Goal: Task Accomplishment & Management: Complete application form

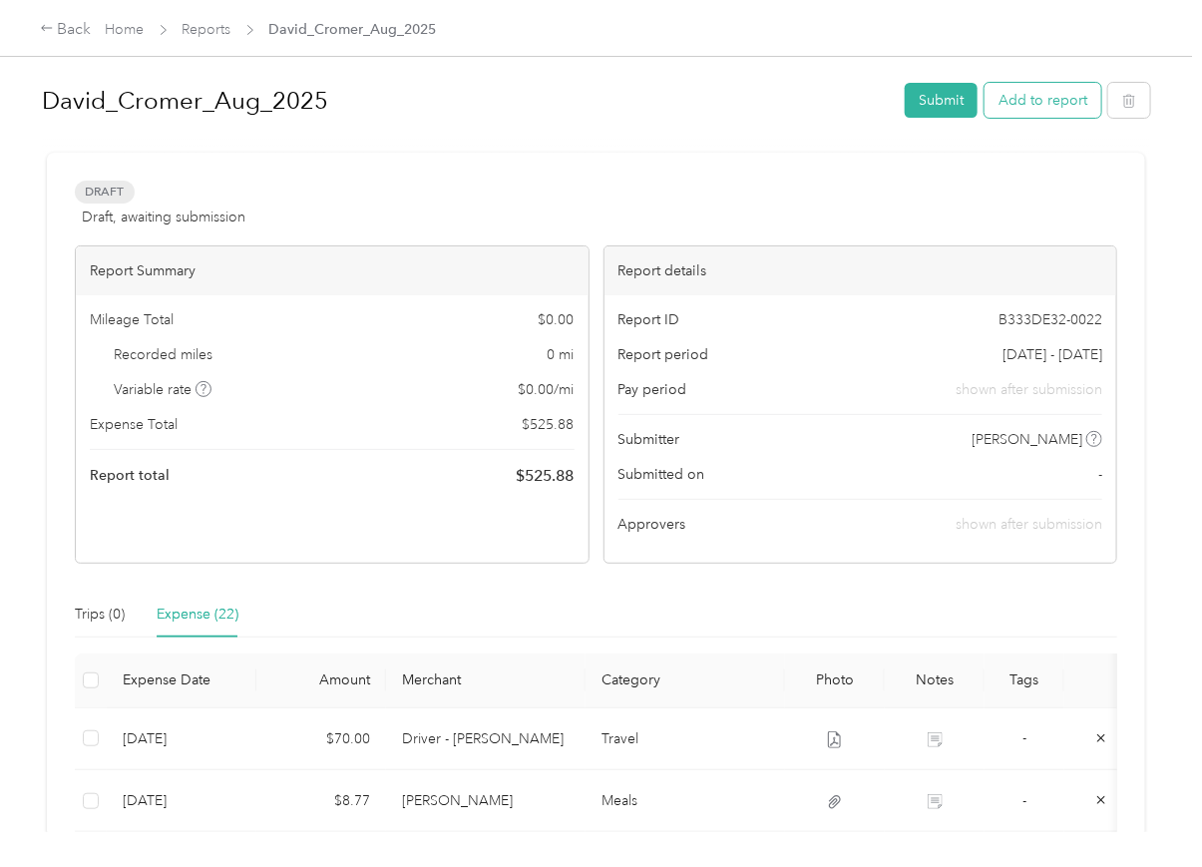
click at [1036, 92] on button "Add to report" at bounding box center [1043, 100] width 117 height 35
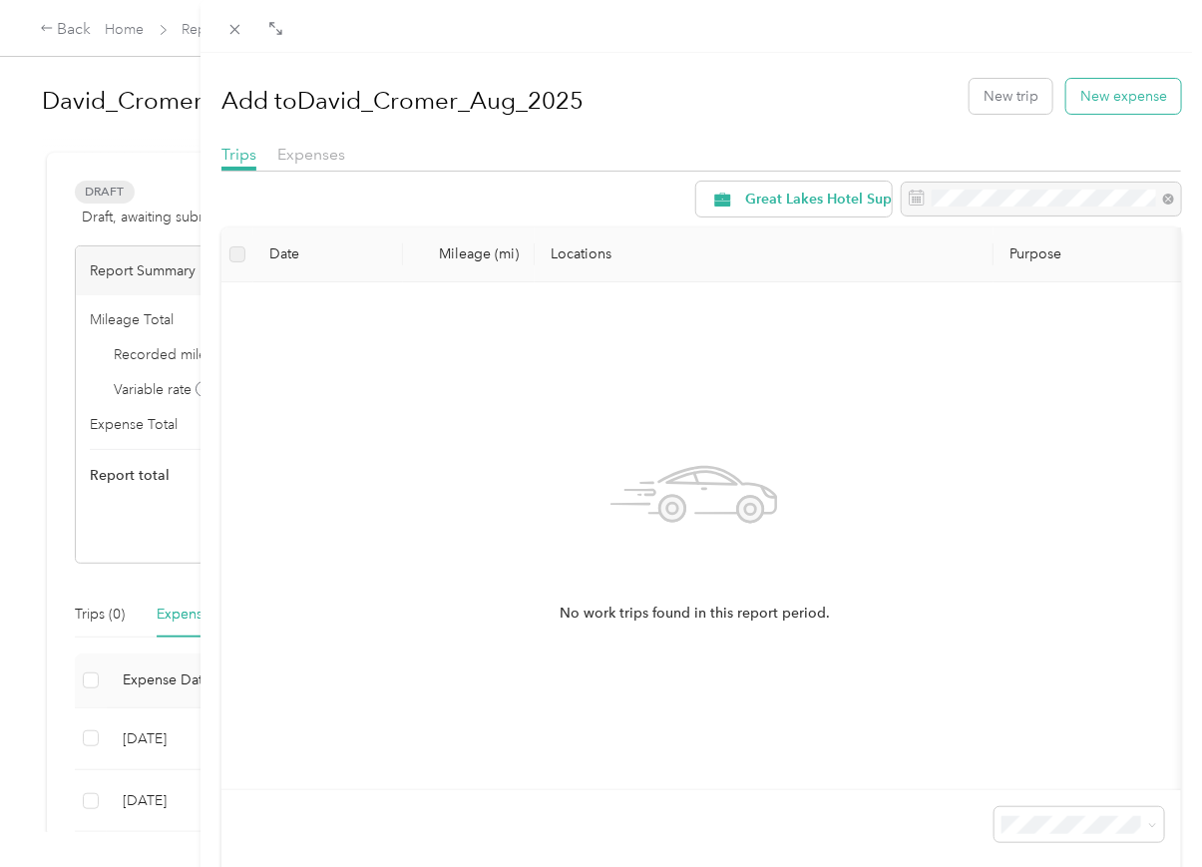
click at [1091, 96] on button "New expense" at bounding box center [1124, 96] width 115 height 35
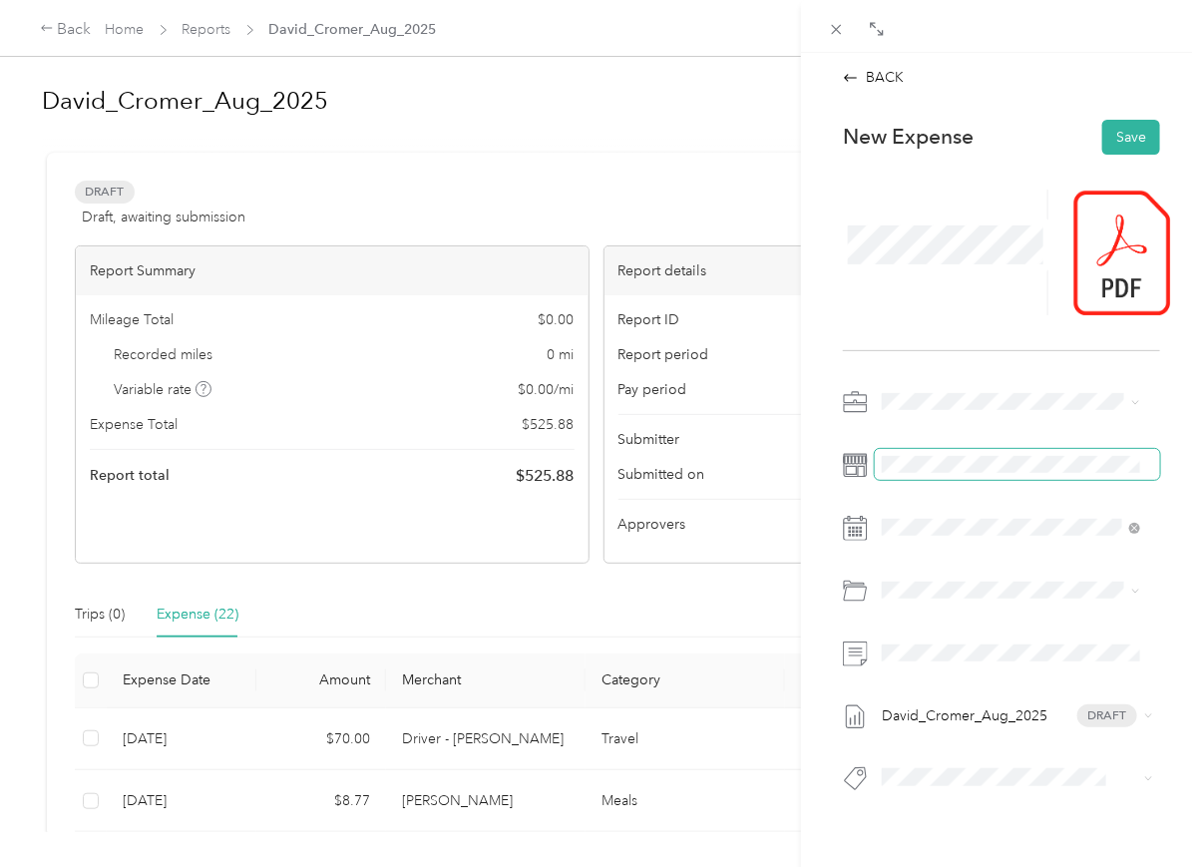
click at [923, 476] on span at bounding box center [1017, 465] width 285 height 32
click at [944, 737] on span "Travel" at bounding box center [954, 738] width 37 height 17
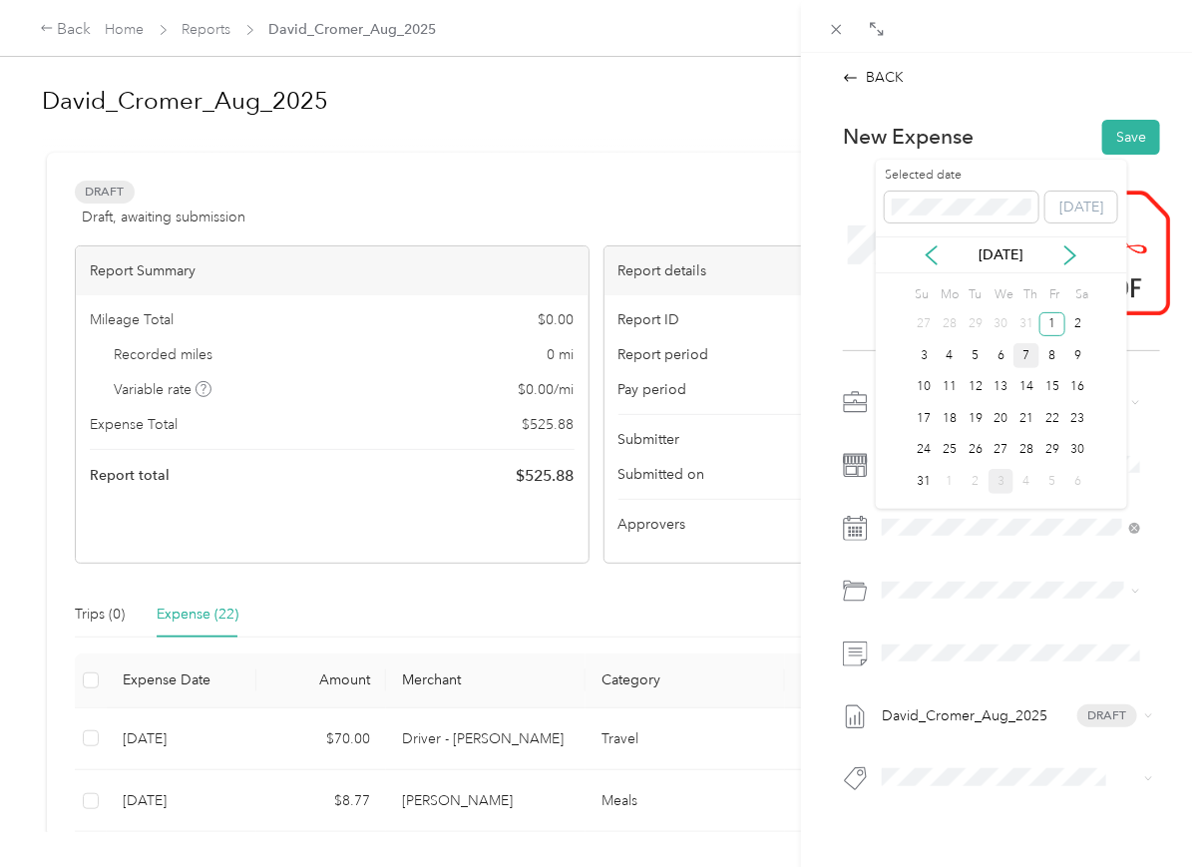
click at [1028, 360] on div "7" at bounding box center [1027, 355] width 26 height 25
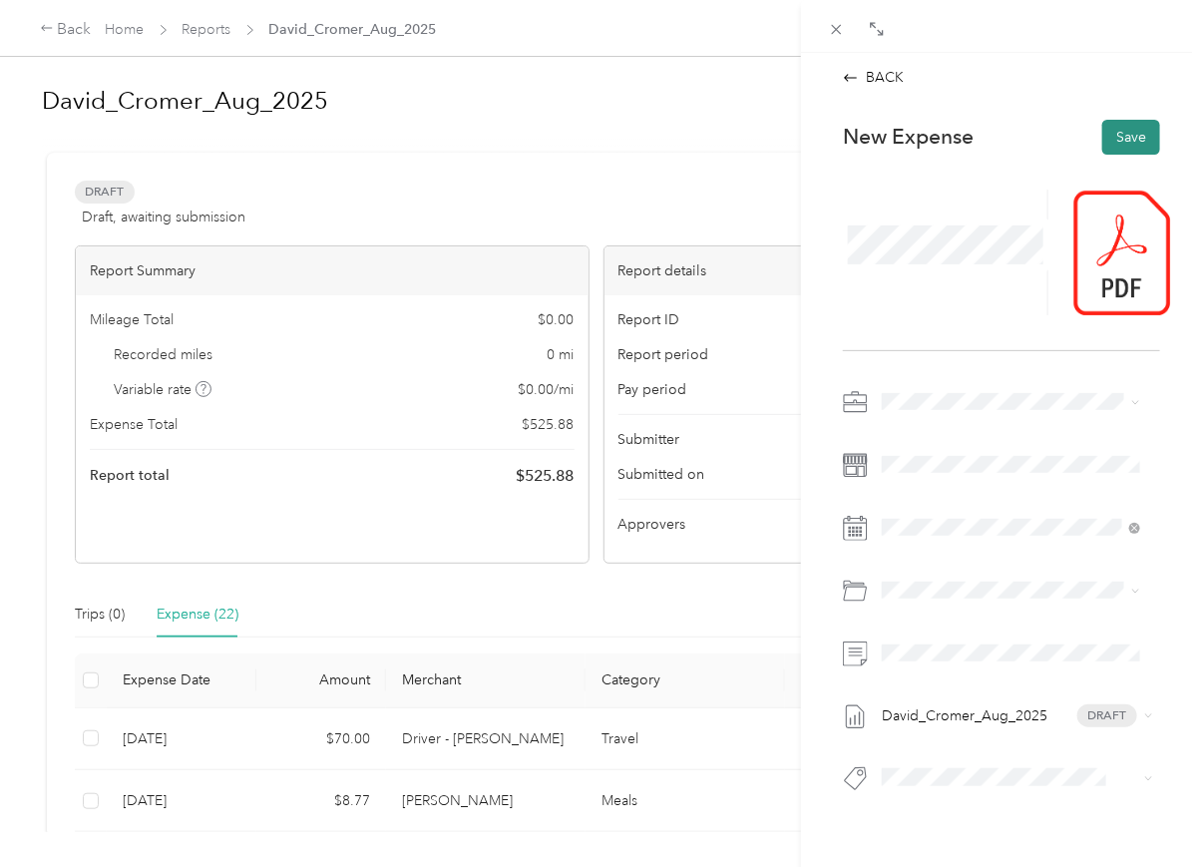
click at [1109, 129] on button "Save" at bounding box center [1132, 137] width 58 height 35
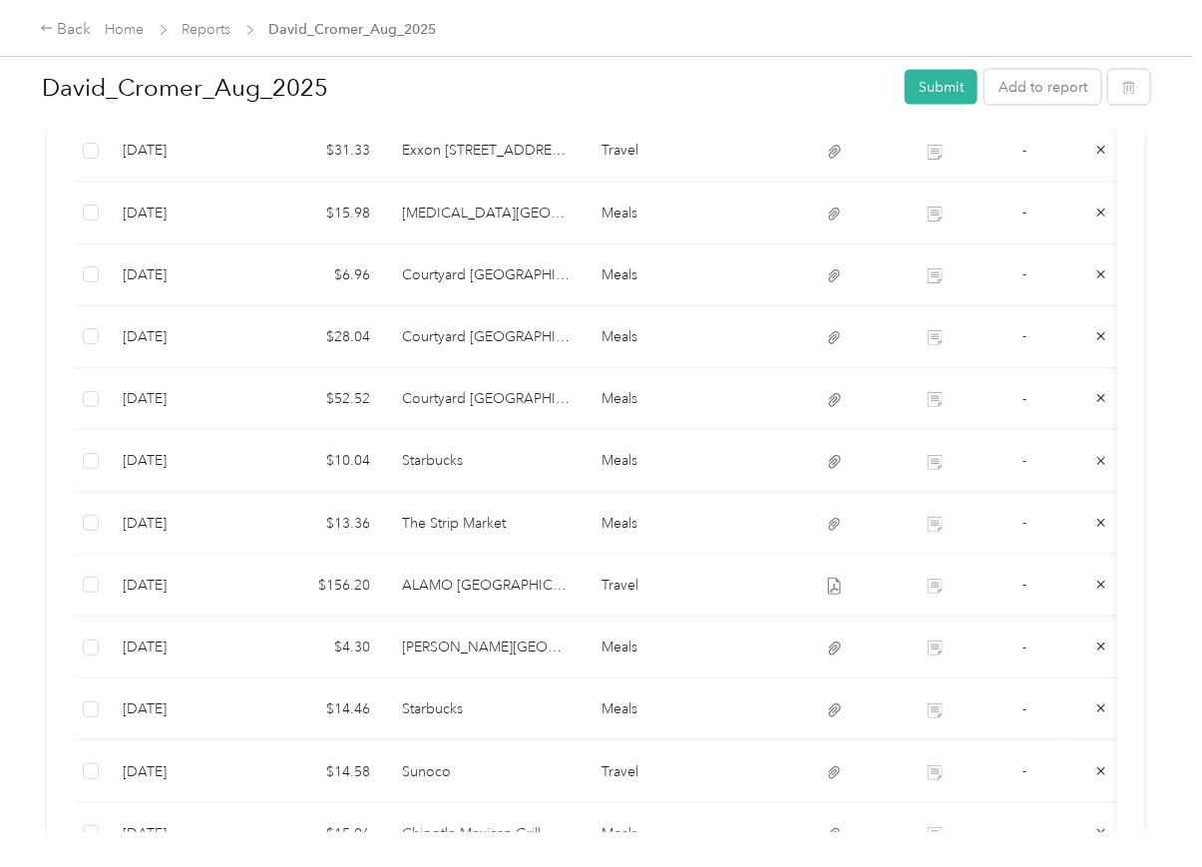
scroll to position [1208, 0]
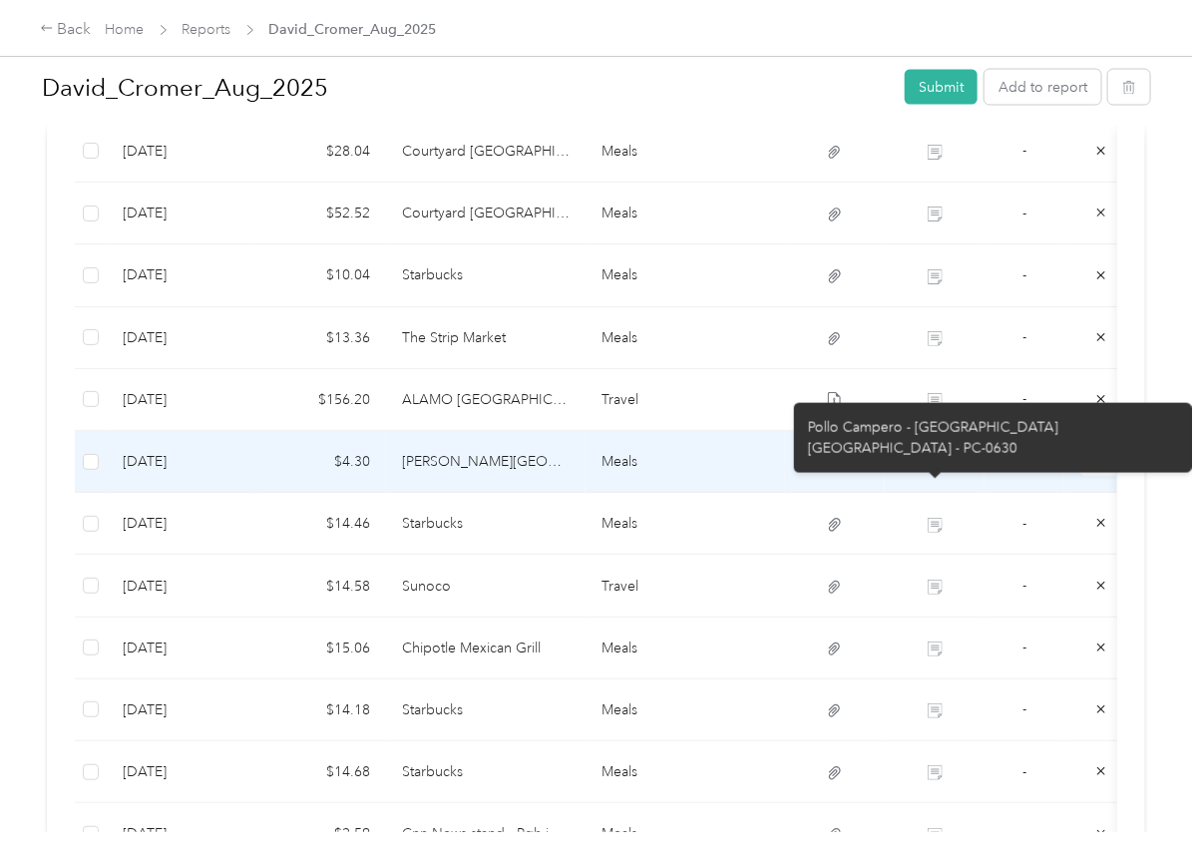
click at [937, 470] on icon at bounding box center [936, 465] width 11 height 10
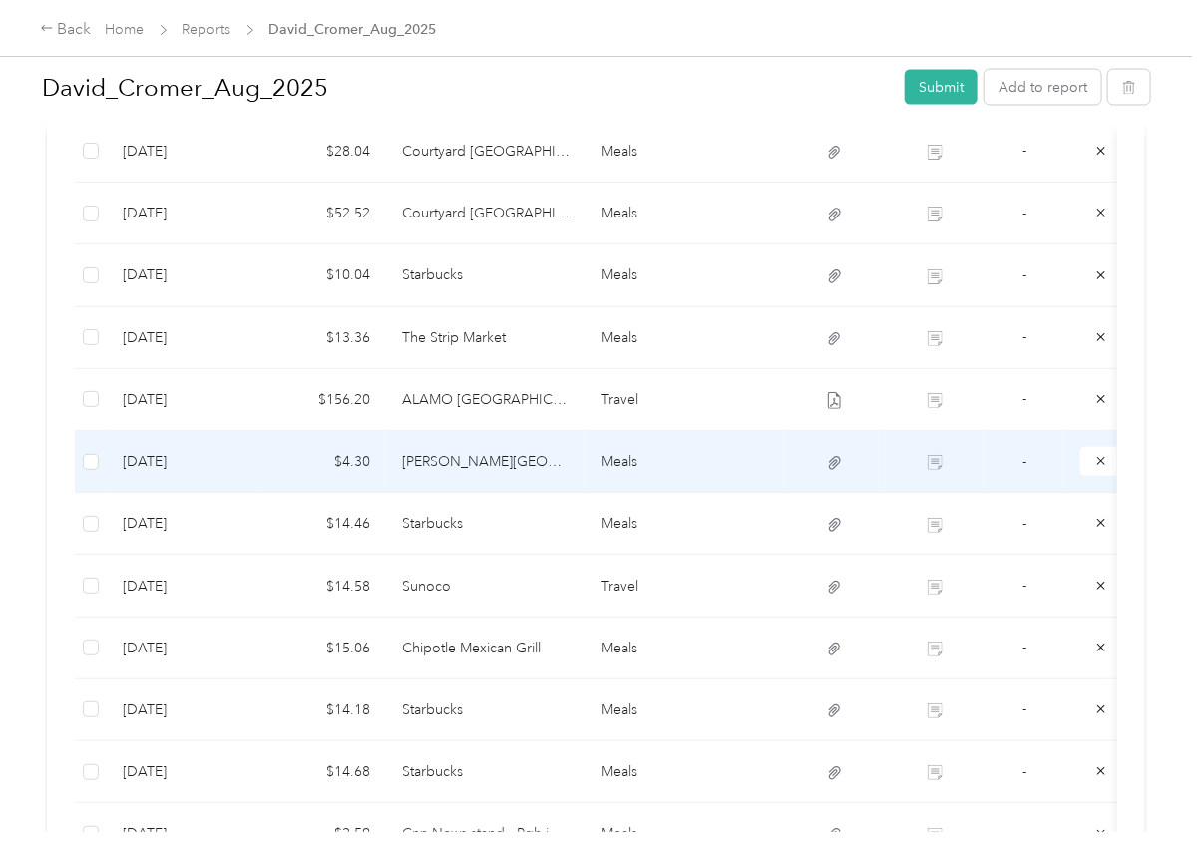
click at [382, 468] on td "$4.30" at bounding box center [321, 462] width 130 height 62
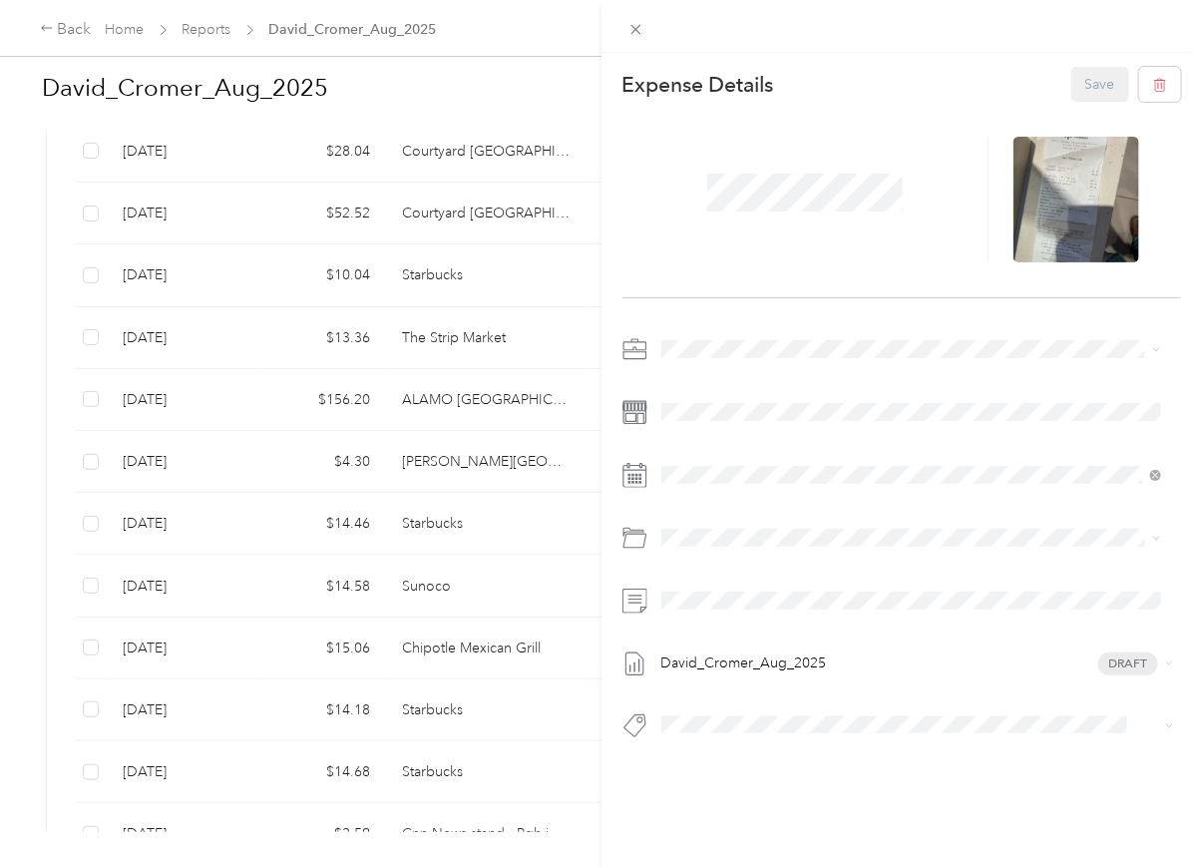
click at [515, 406] on div "This expense cannot be edited because it is either under review, approved, or p…" at bounding box center [601, 433] width 1202 height 867
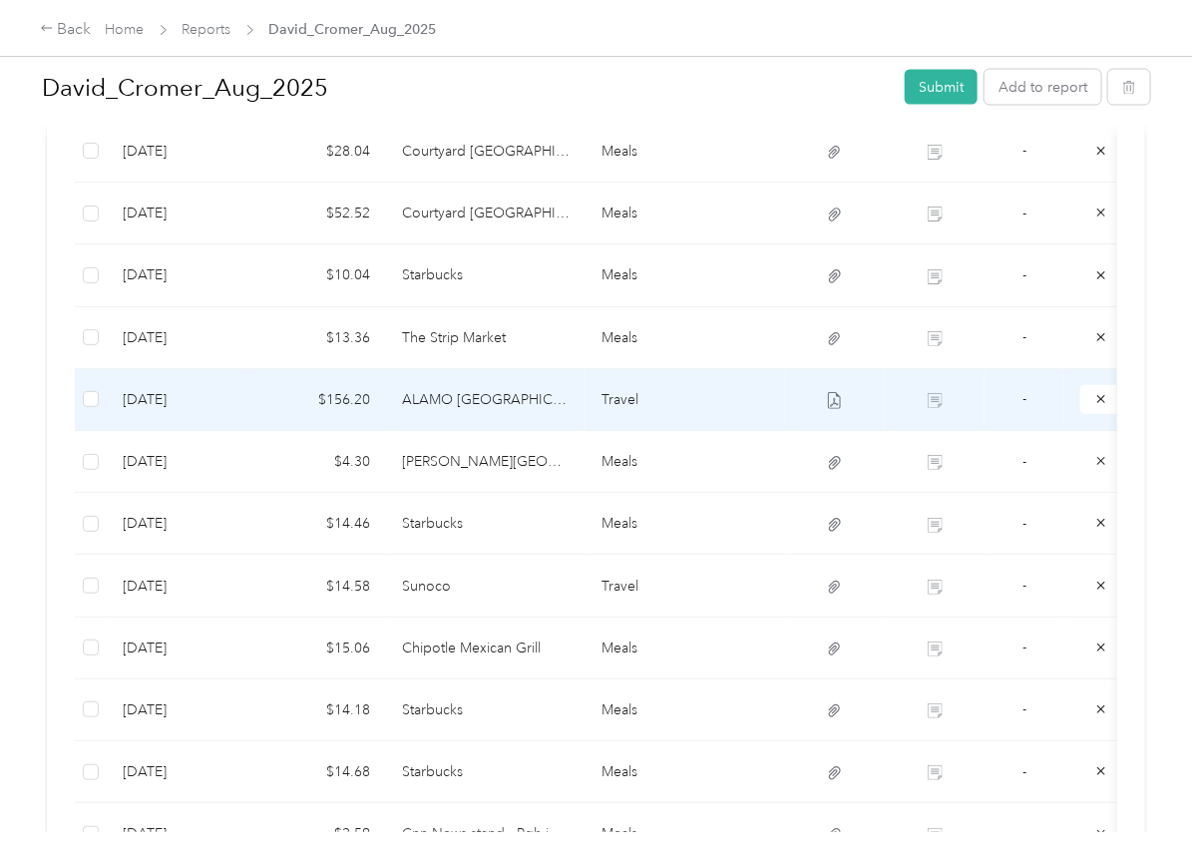
click at [529, 406] on td "ALAMO [GEOGRAPHIC_DATA]" at bounding box center [486, 400] width 200 height 62
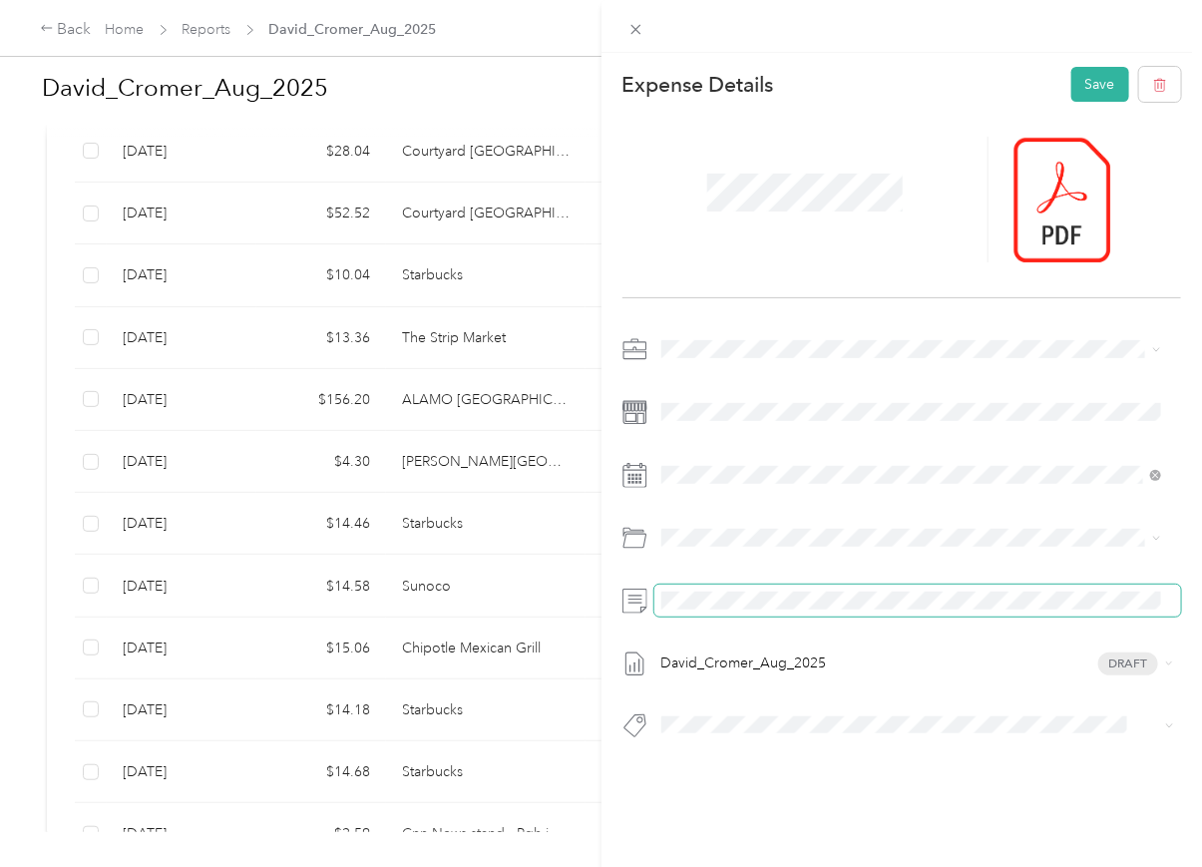
click at [673, 609] on span at bounding box center [919, 601] width 528 height 32
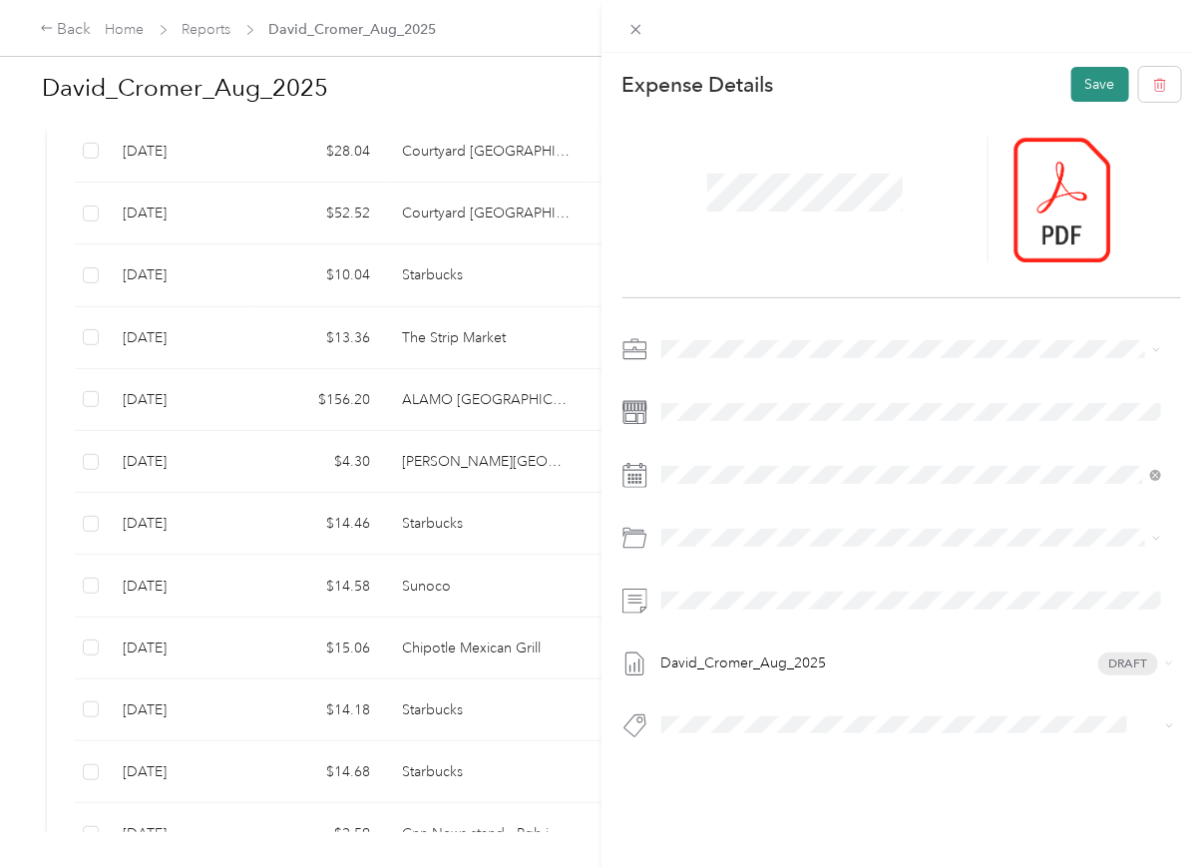
click at [1099, 87] on button "Save" at bounding box center [1101, 84] width 58 height 35
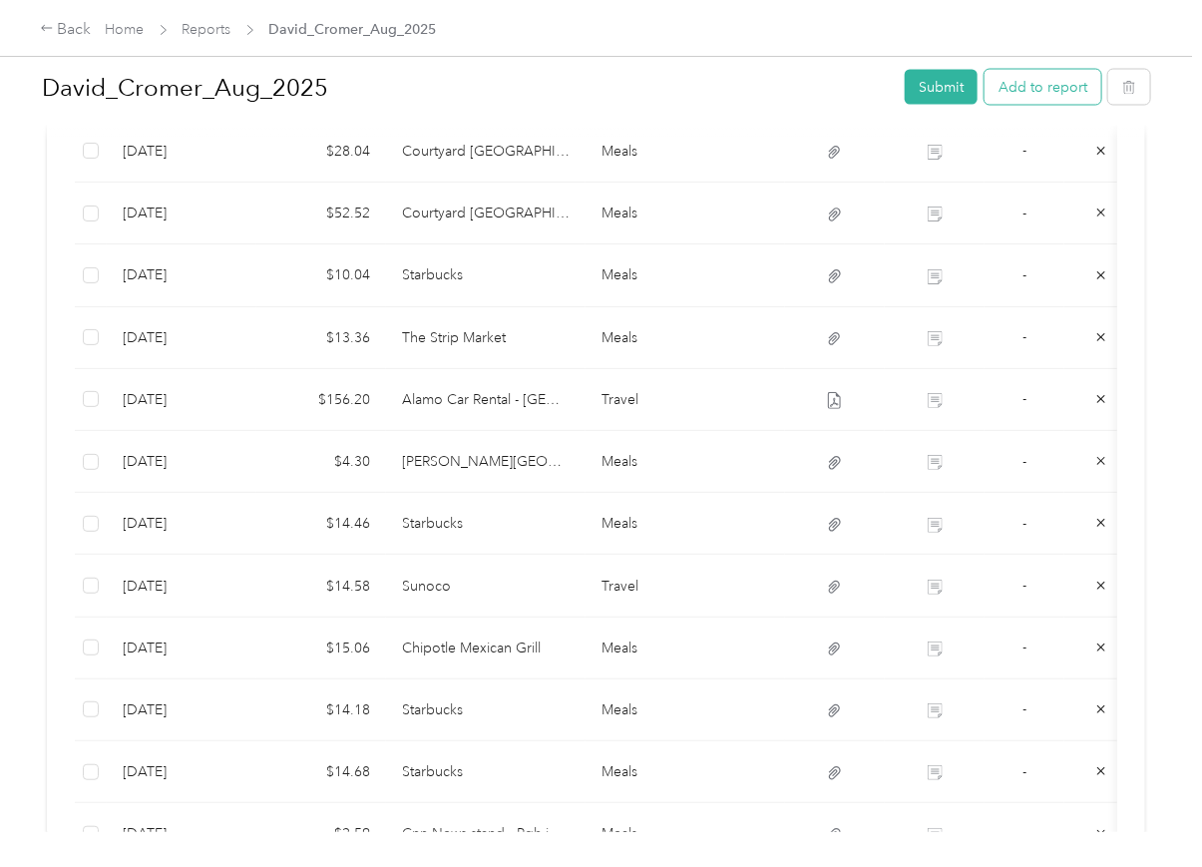
click at [1013, 78] on button "Add to report" at bounding box center [1043, 87] width 117 height 35
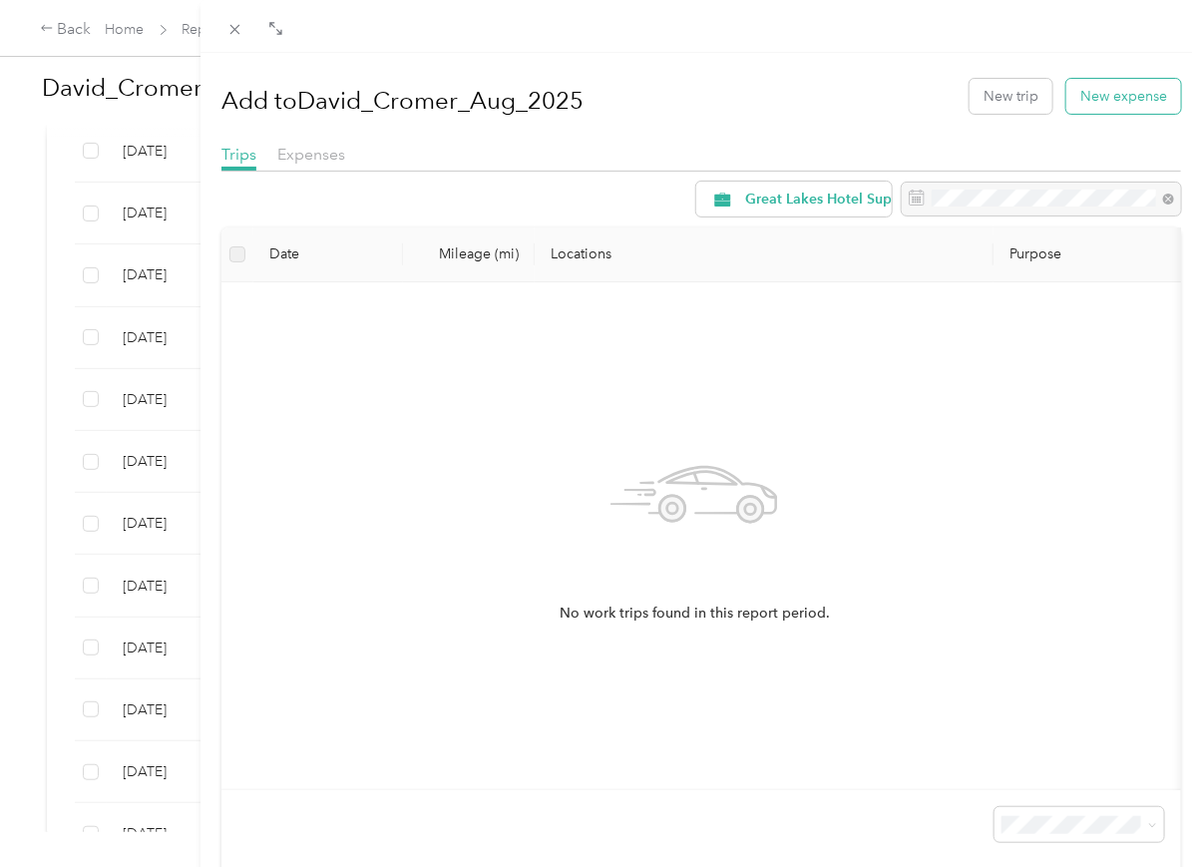
click at [1092, 102] on button "New expense" at bounding box center [1124, 96] width 115 height 35
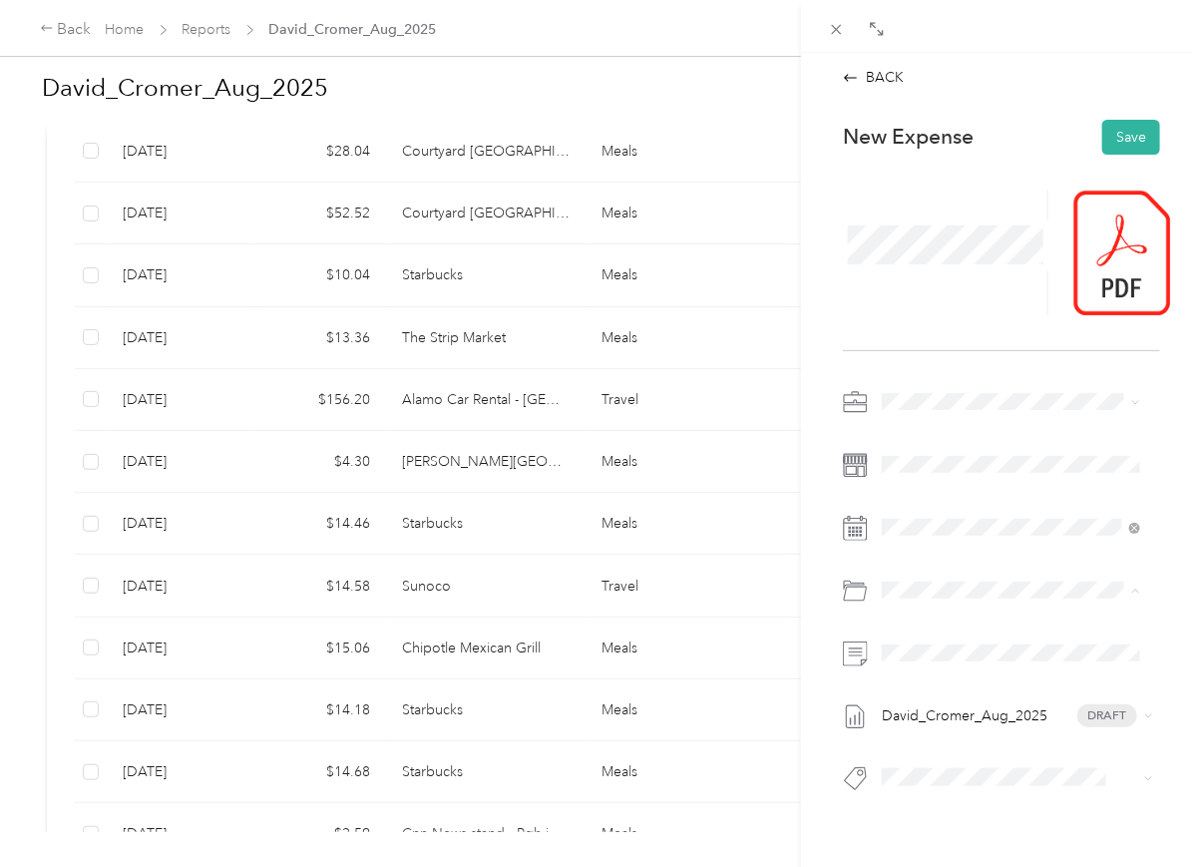
click at [997, 662] on div "Meals" at bounding box center [1035, 667] width 198 height 21
click at [904, 639] on span at bounding box center [1017, 654] width 285 height 32
click at [1038, 600] on span at bounding box center [1017, 591] width 285 height 32
click at [1112, 141] on button "Save" at bounding box center [1132, 137] width 58 height 35
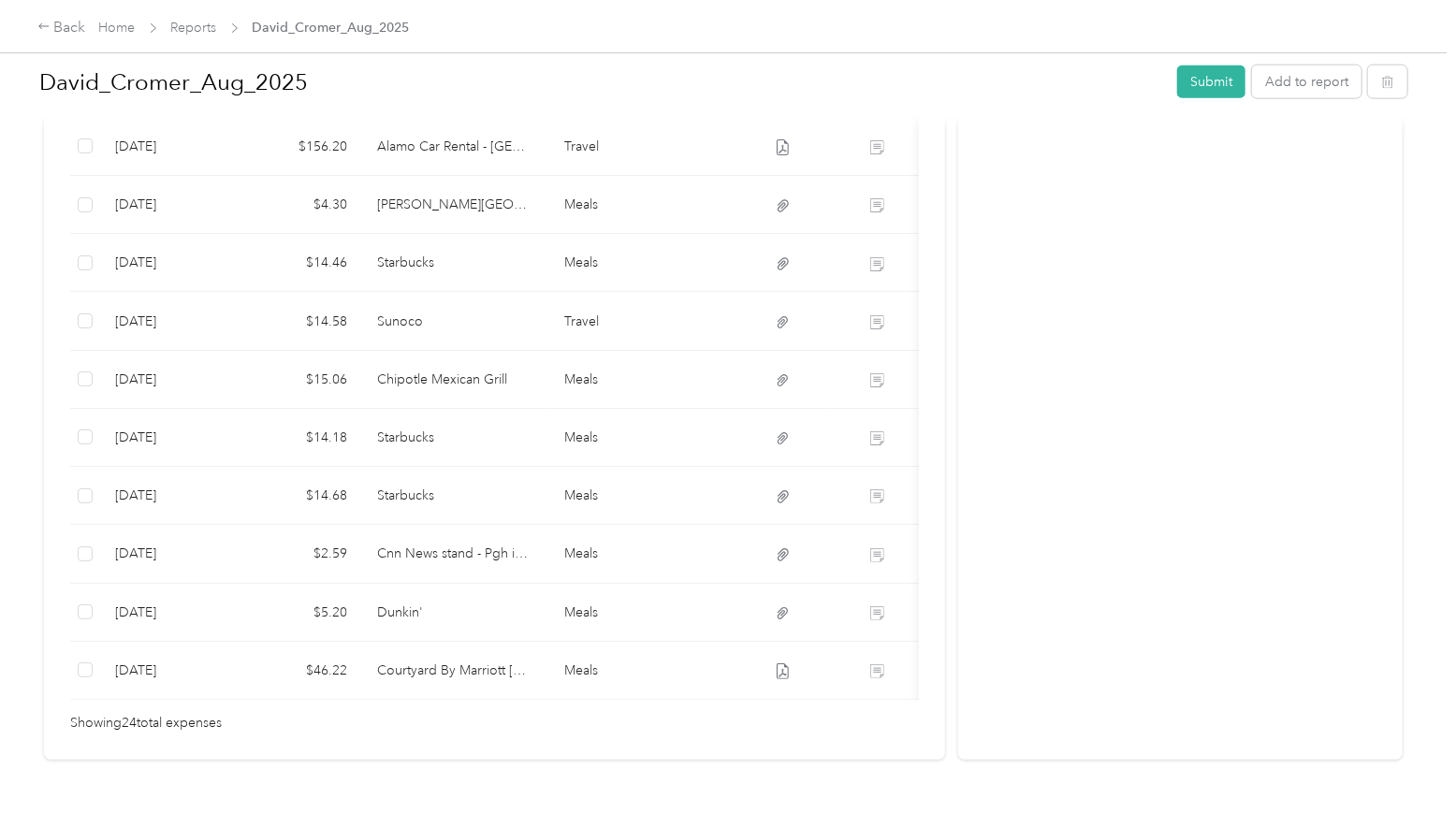
scroll to position [1418, 0]
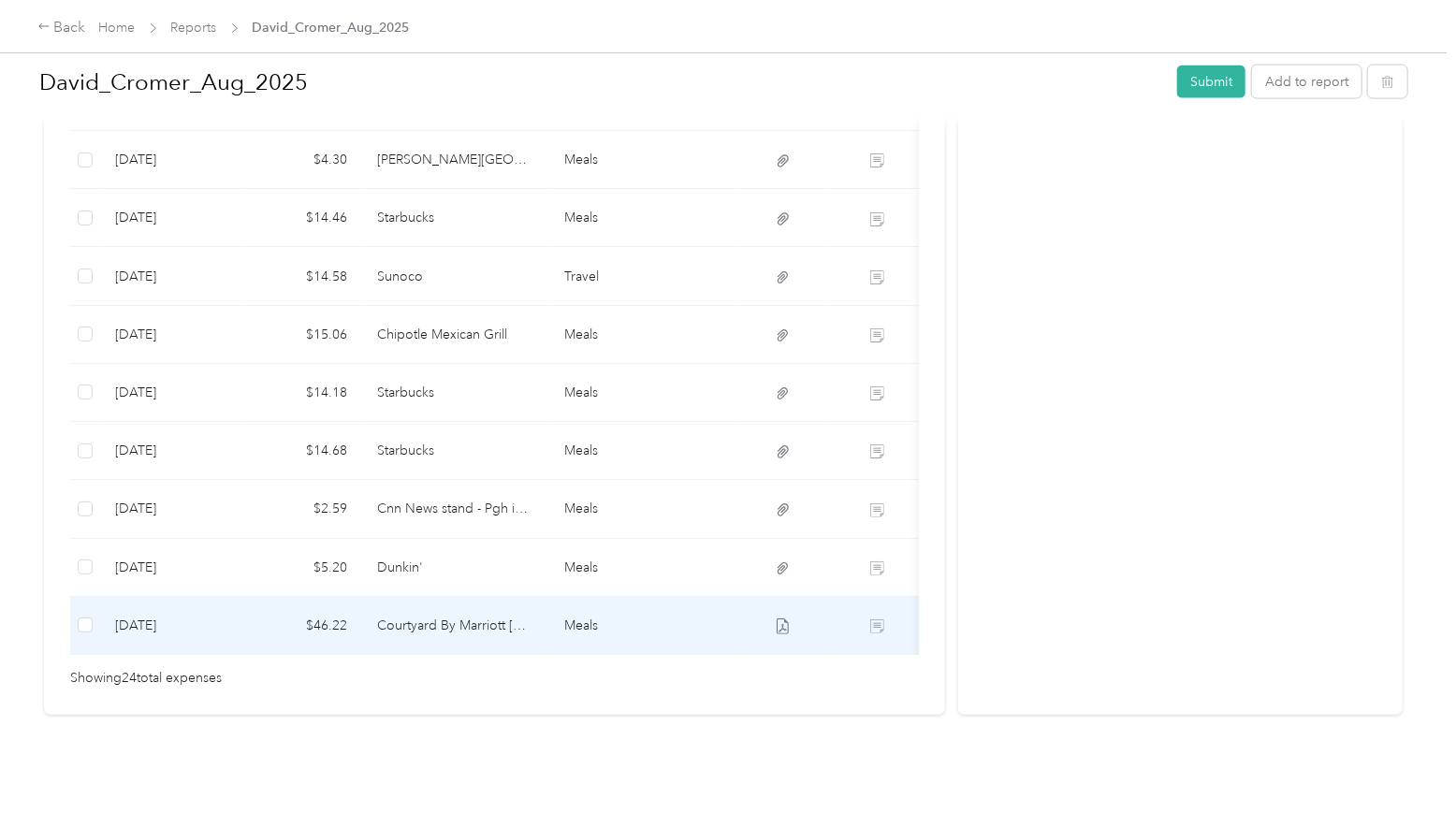
click at [464, 636] on td "Courtyard By Marriott [GEOGRAPHIC_DATA] /[GEOGRAPHIC_DATA]" at bounding box center [456, 626] width 188 height 58
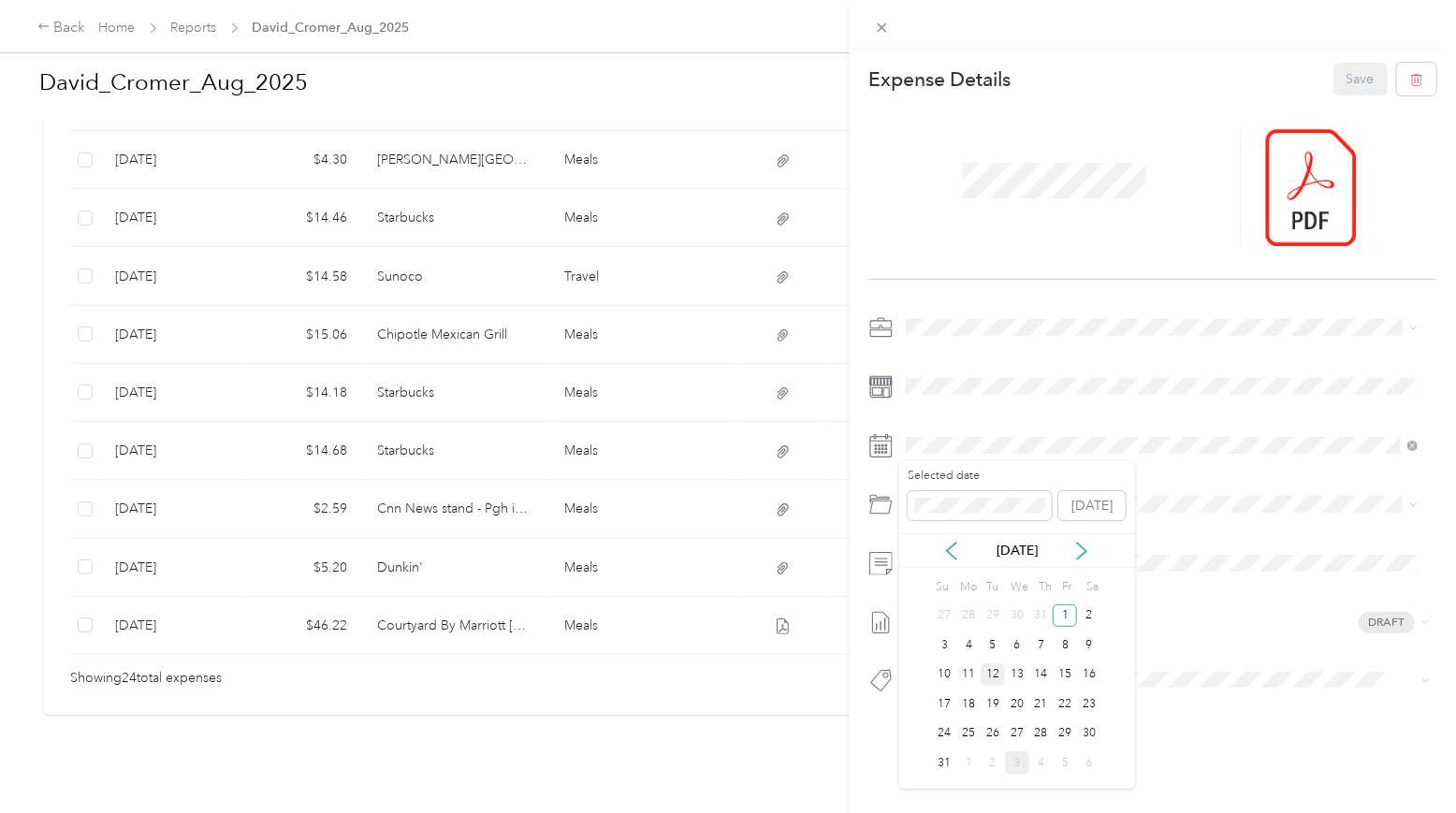
click at [995, 670] on div "12" at bounding box center [993, 674] width 24 height 23
click at [1126, 79] on button "Save" at bounding box center [1360, 79] width 54 height 33
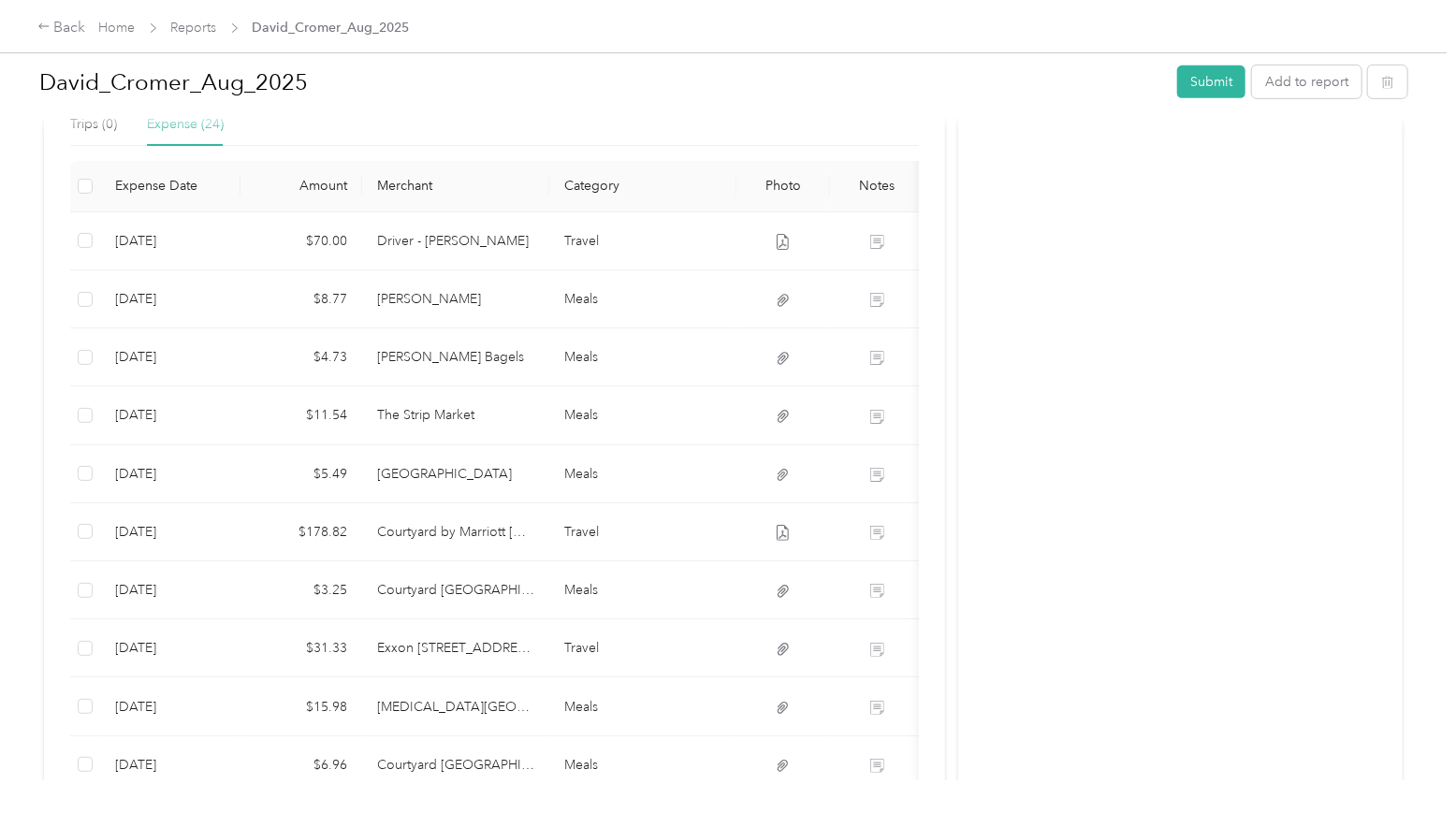
scroll to position [425, 0]
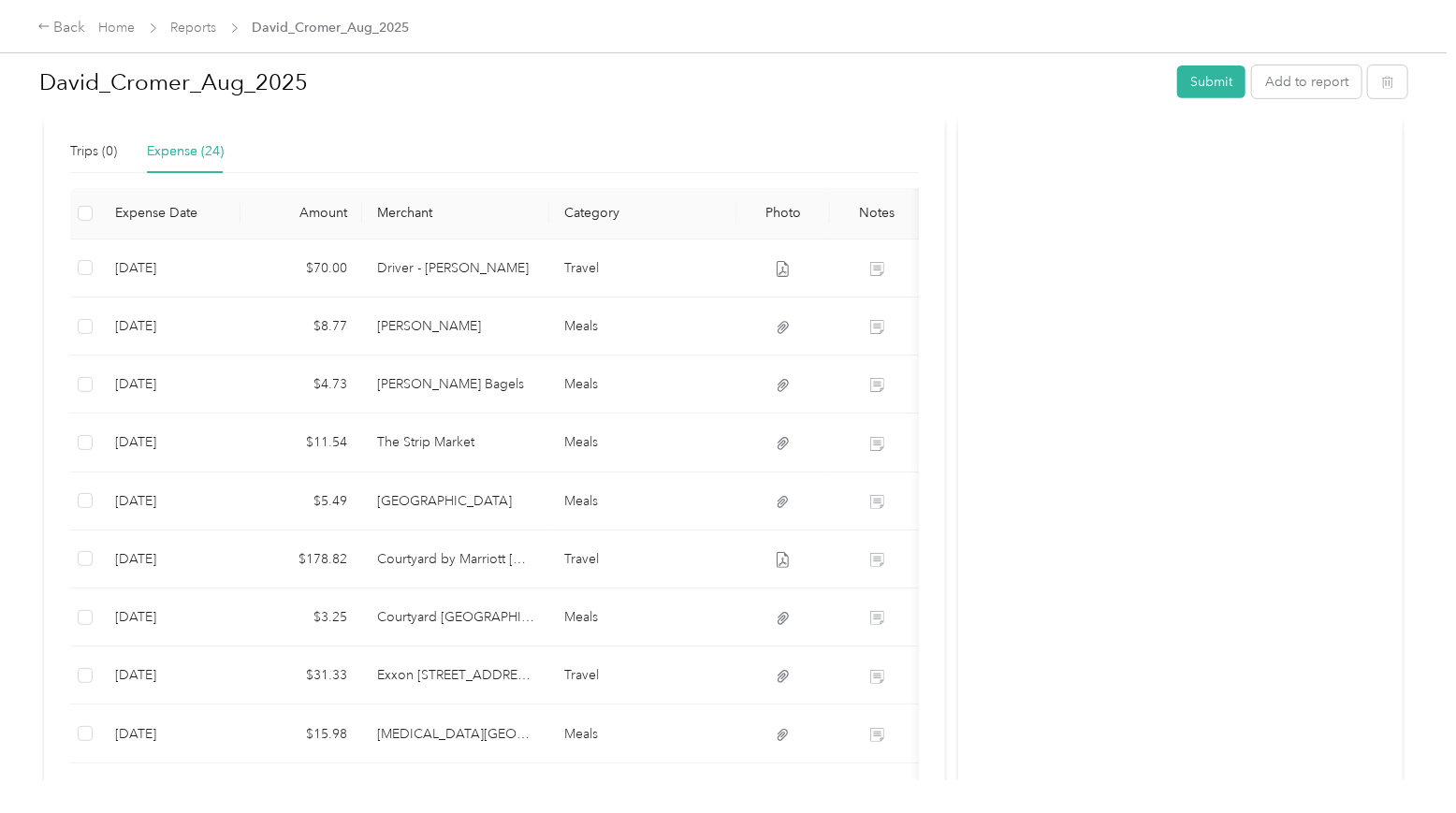
drag, startPoint x: 1170, startPoint y: 212, endPoint x: 1160, endPoint y: 205, distance: 12.2
drag, startPoint x: 1160, startPoint y: 205, endPoint x: 1017, endPoint y: 150, distance: 153.2
click at [1017, 150] on div "Activity and Comments" at bounding box center [1180, 707] width 444 height 1978
click at [200, 31] on link "Reports" at bounding box center [194, 27] width 46 height 16
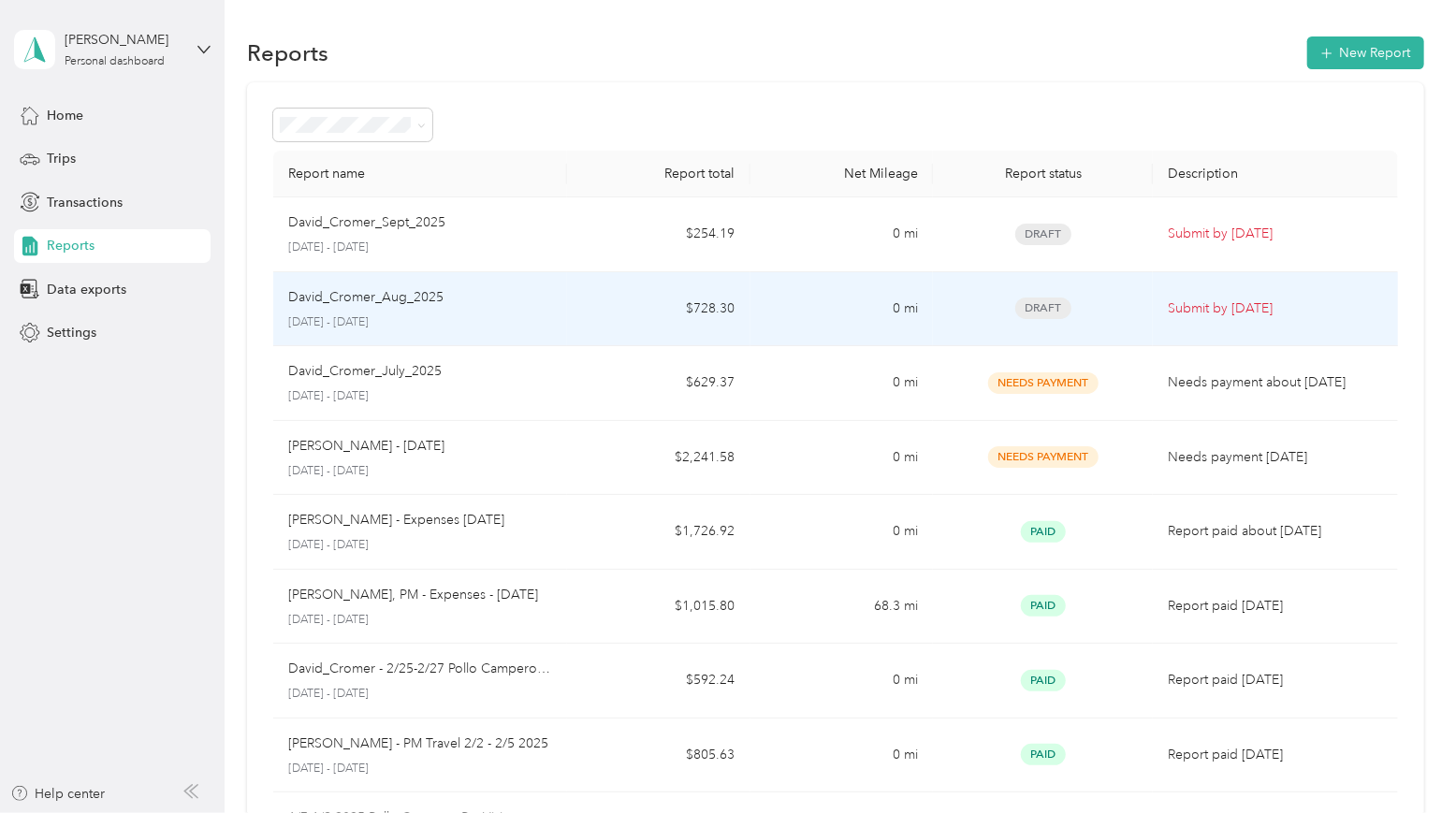
click at [452, 302] on div "David_Cromer_Aug_2025" at bounding box center [419, 297] width 263 height 21
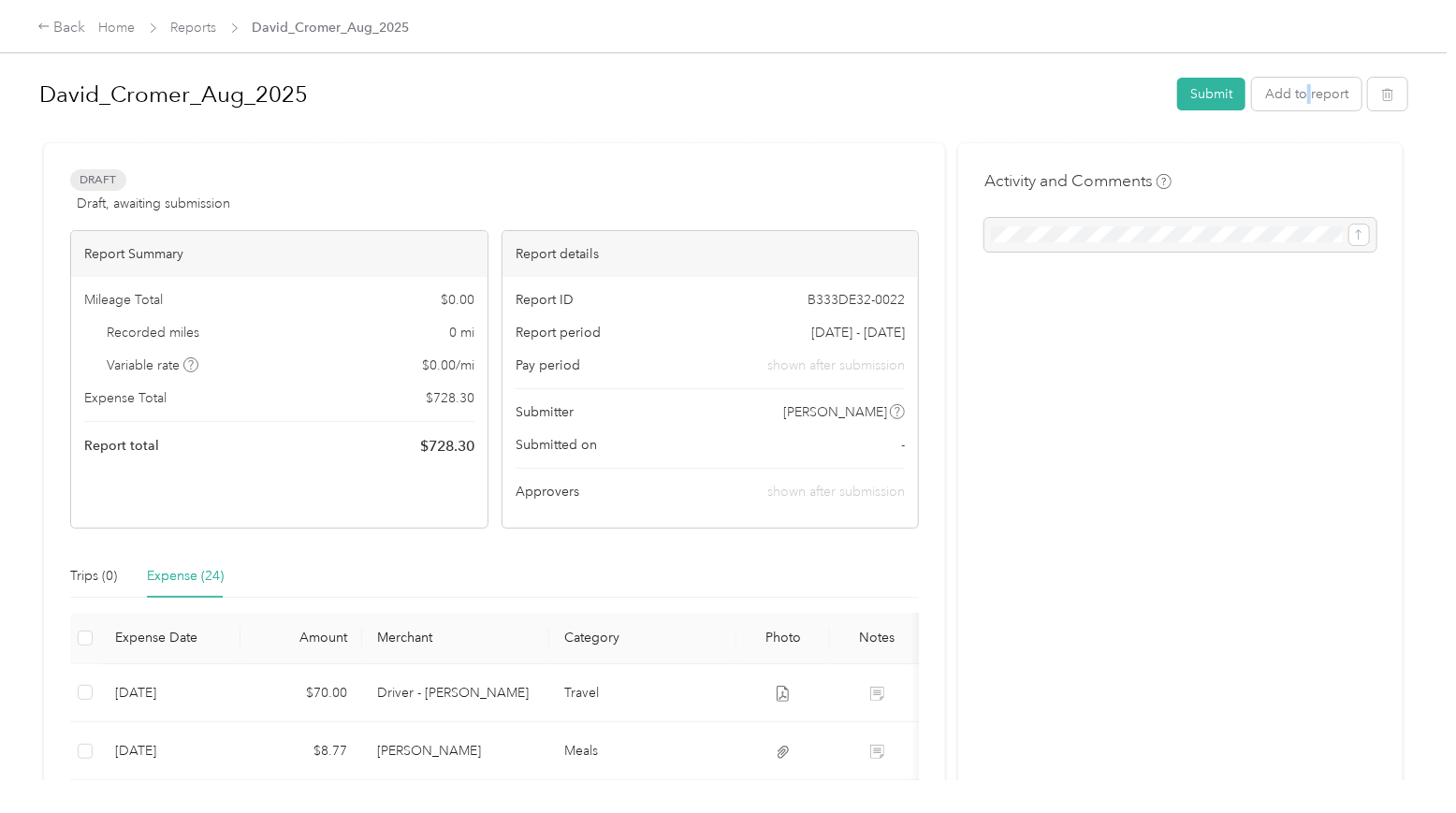
click at [1126, 120] on div "David_Cromer_Aug_2025 Submit Add to report" at bounding box center [723, 98] width 1368 height 55
click at [1126, 96] on button "Add to report" at bounding box center [1306, 94] width 110 height 33
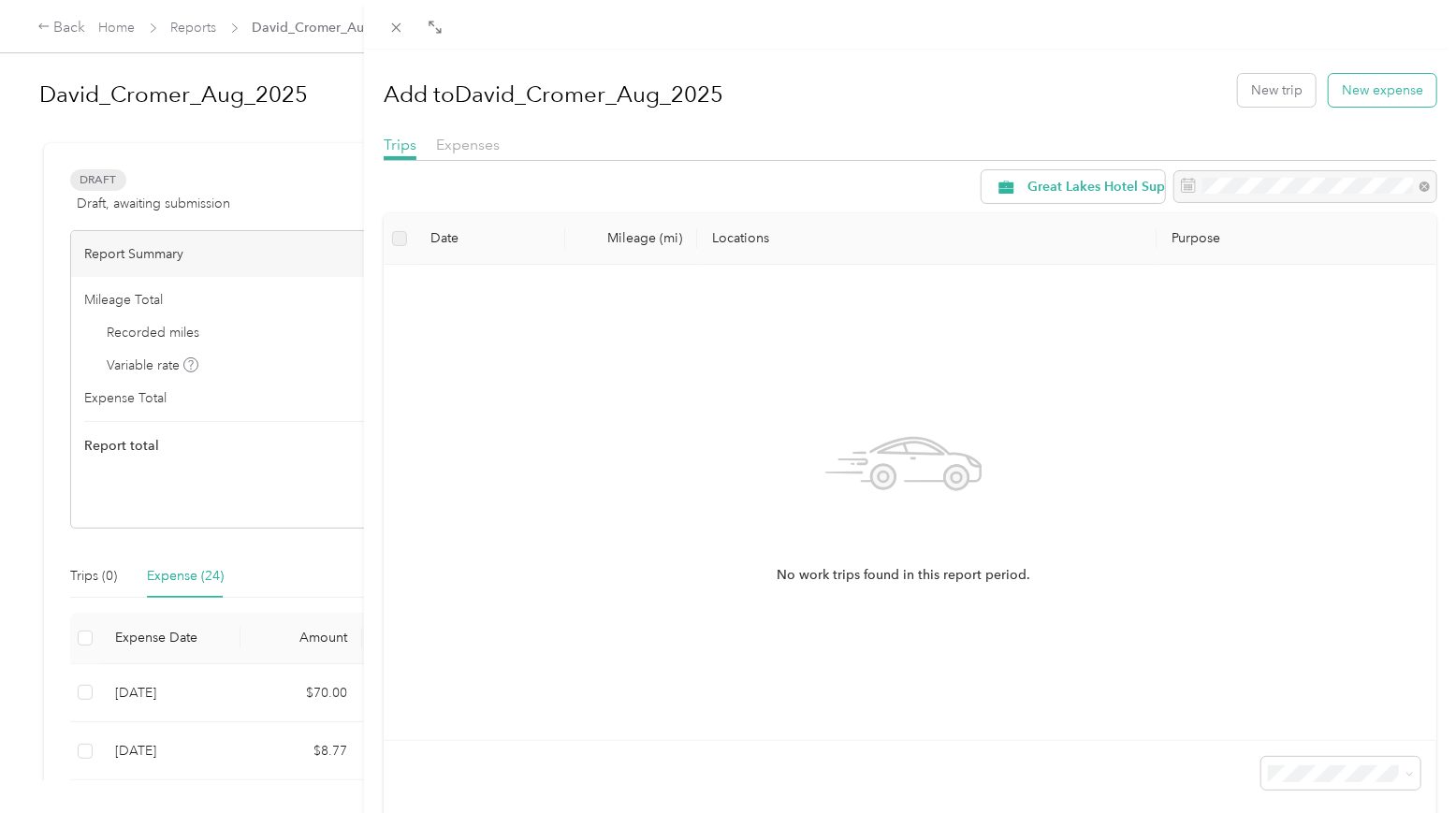
click at [1126, 95] on button "New expense" at bounding box center [1382, 90] width 108 height 33
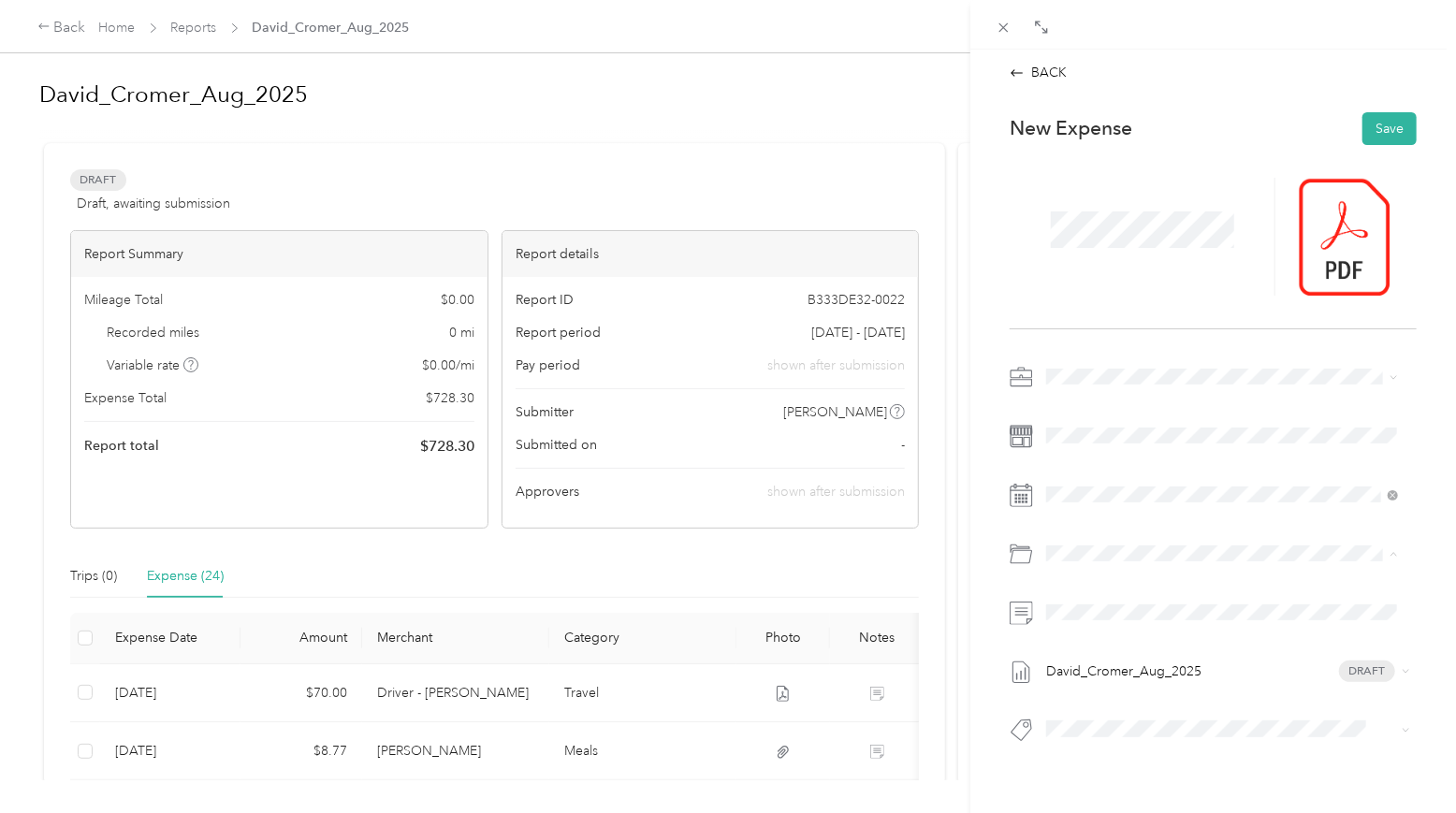
click at [1102, 700] on li "Travel" at bounding box center [1223, 693] width 364 height 34
click at [1045, 616] on span at bounding box center [1228, 613] width 377 height 30
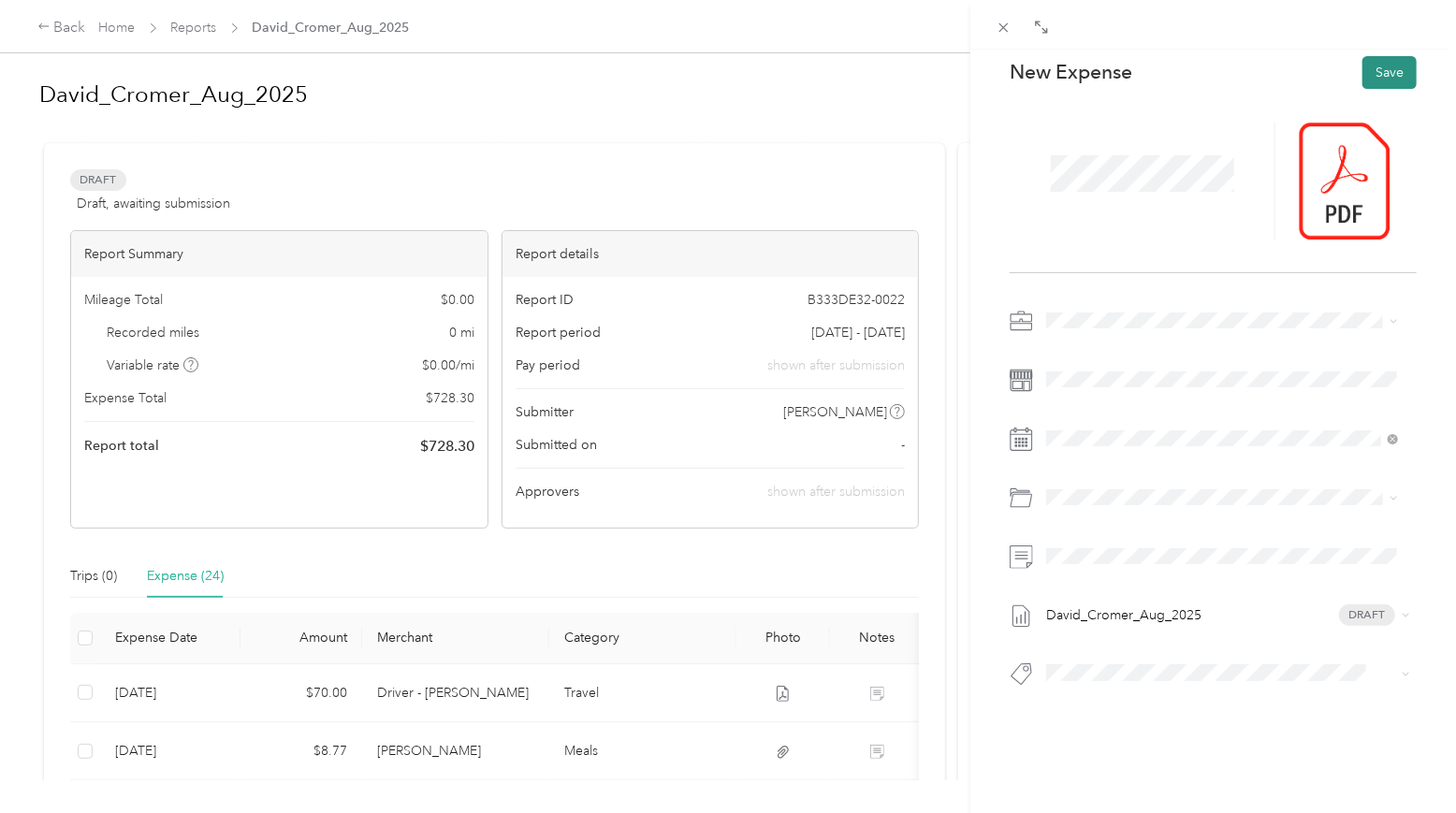
click at [1126, 56] on button "Save" at bounding box center [1389, 72] width 54 height 33
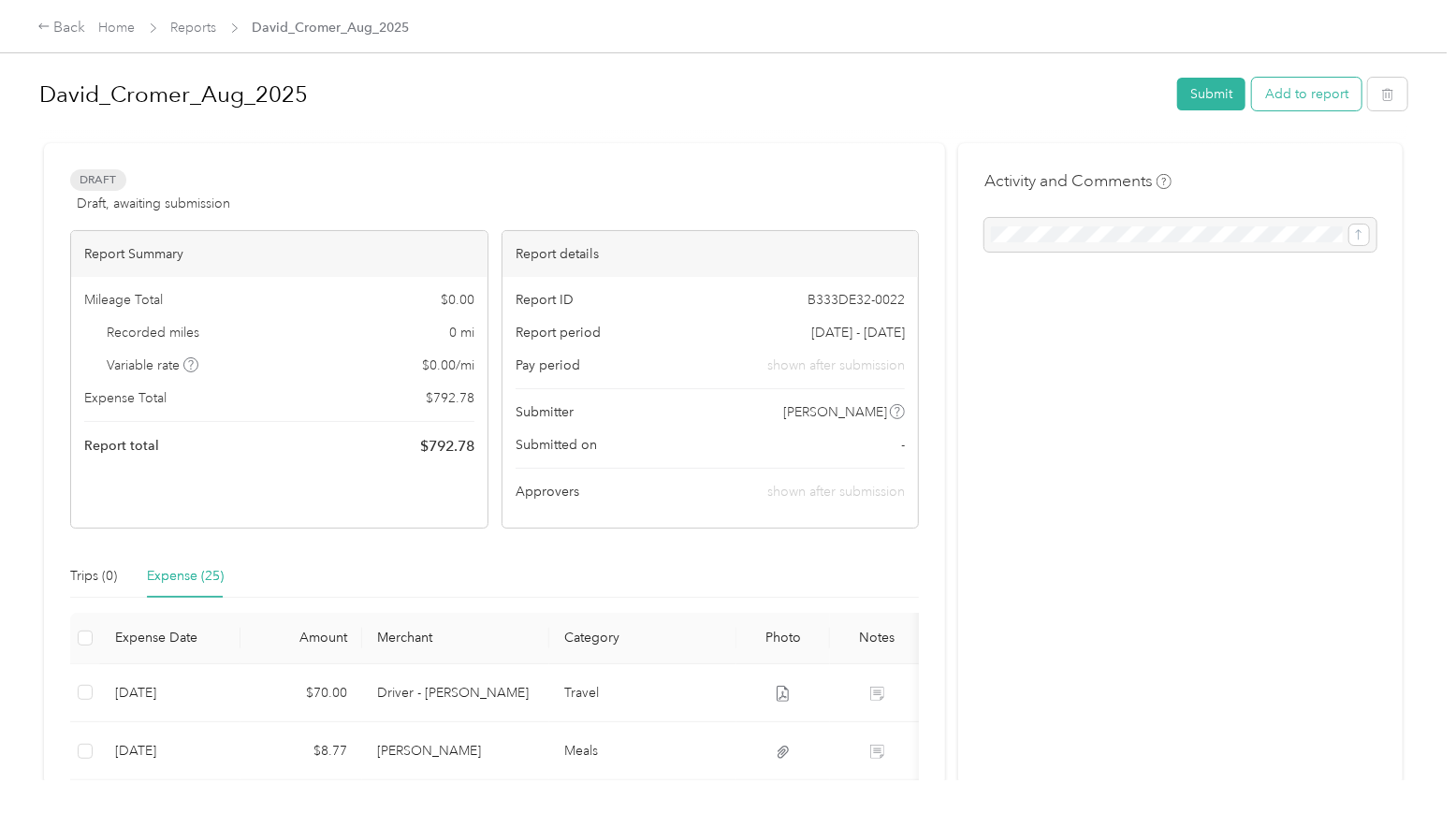
click at [1126, 84] on button "Add to report" at bounding box center [1306, 94] width 110 height 33
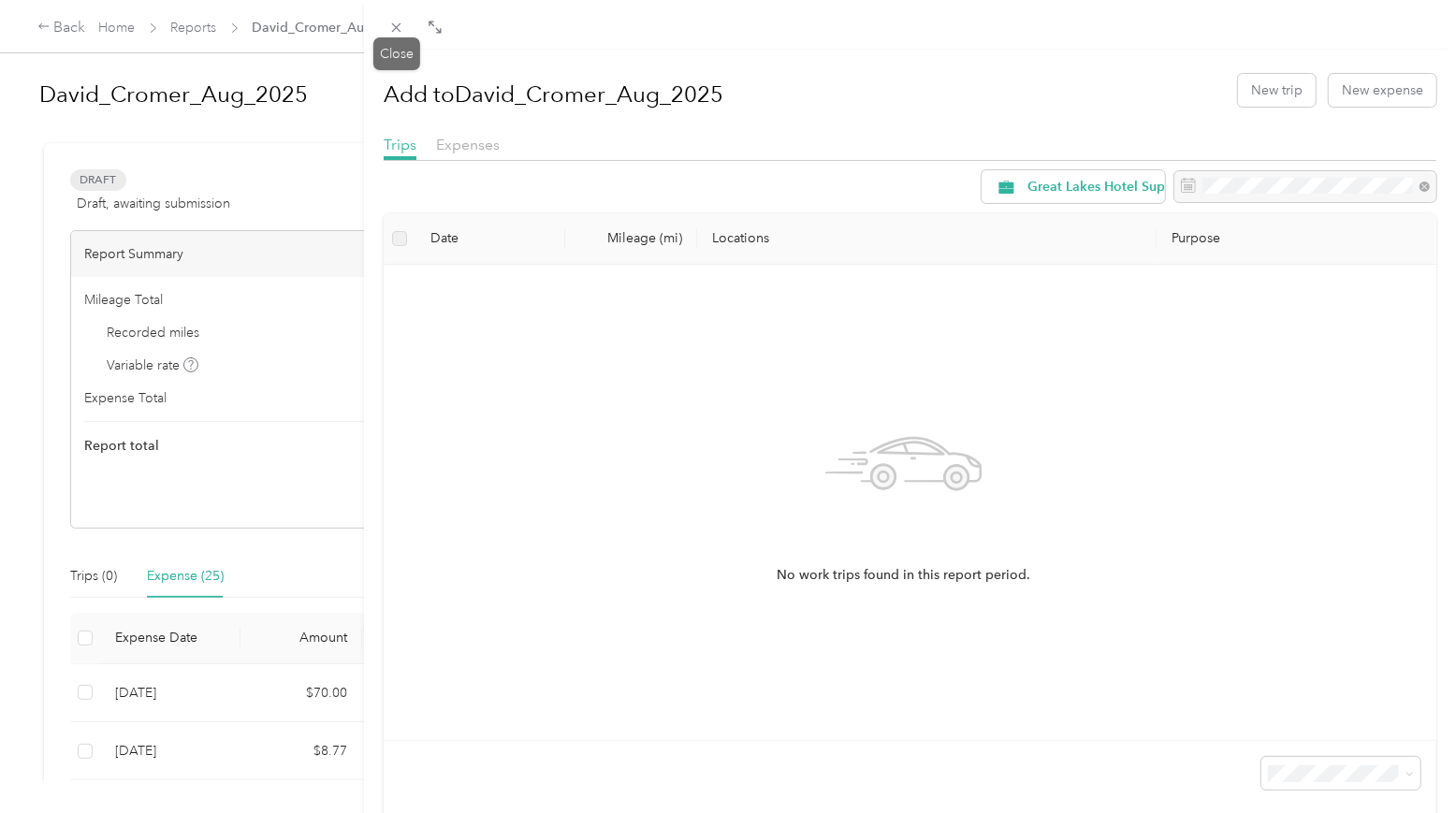
click at [409, 25] on div at bounding box center [397, 27] width 26 height 16
click at [399, 36] on span at bounding box center [397, 27] width 26 height 26
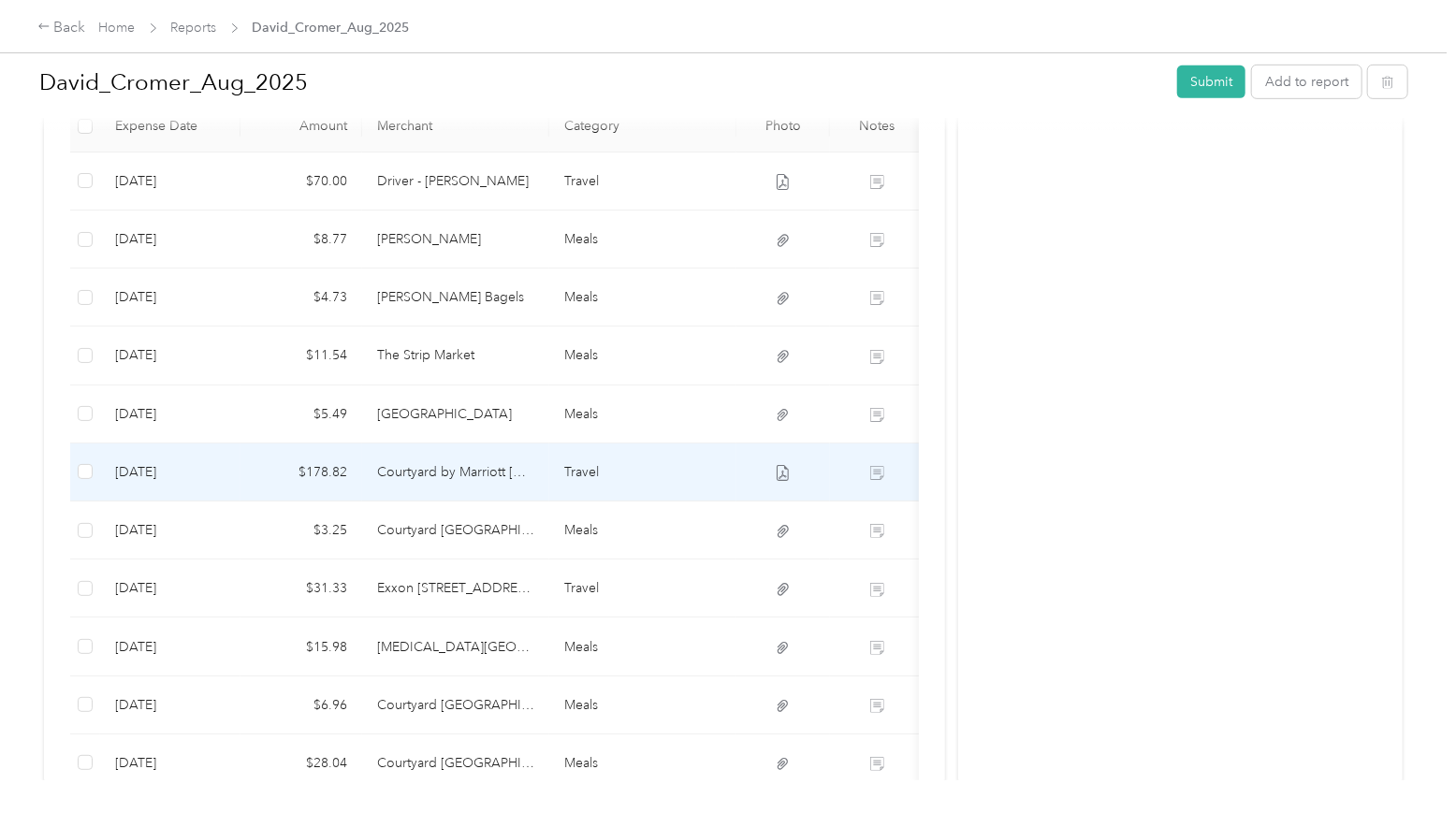
scroll to position [228, 0]
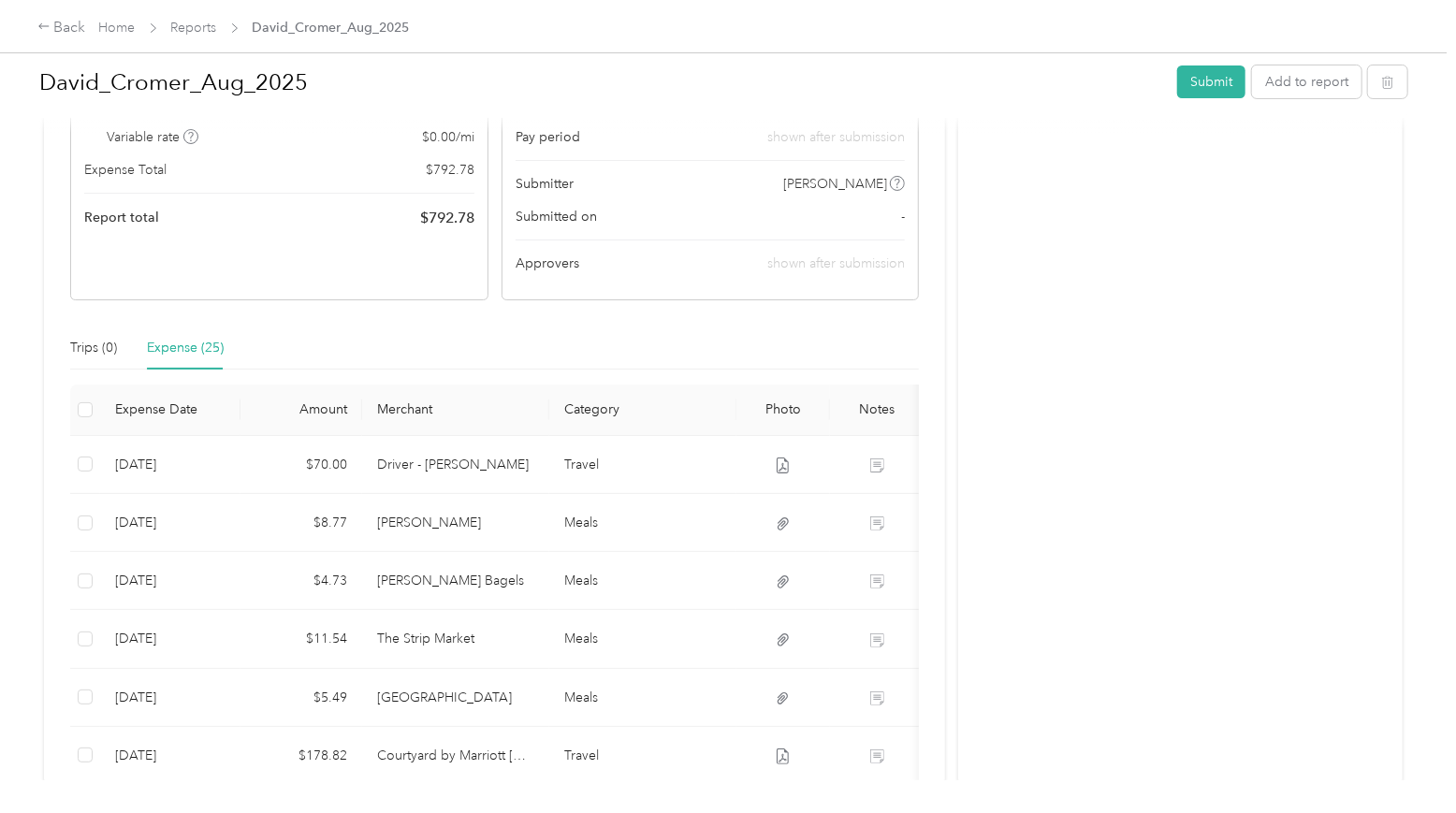
click at [1126, 60] on div "David_Cromer_Aug_2025 Submit Add to report" at bounding box center [723, 85] width 1368 height 55
click at [1126, 95] on button "Add to report" at bounding box center [1306, 82] width 110 height 33
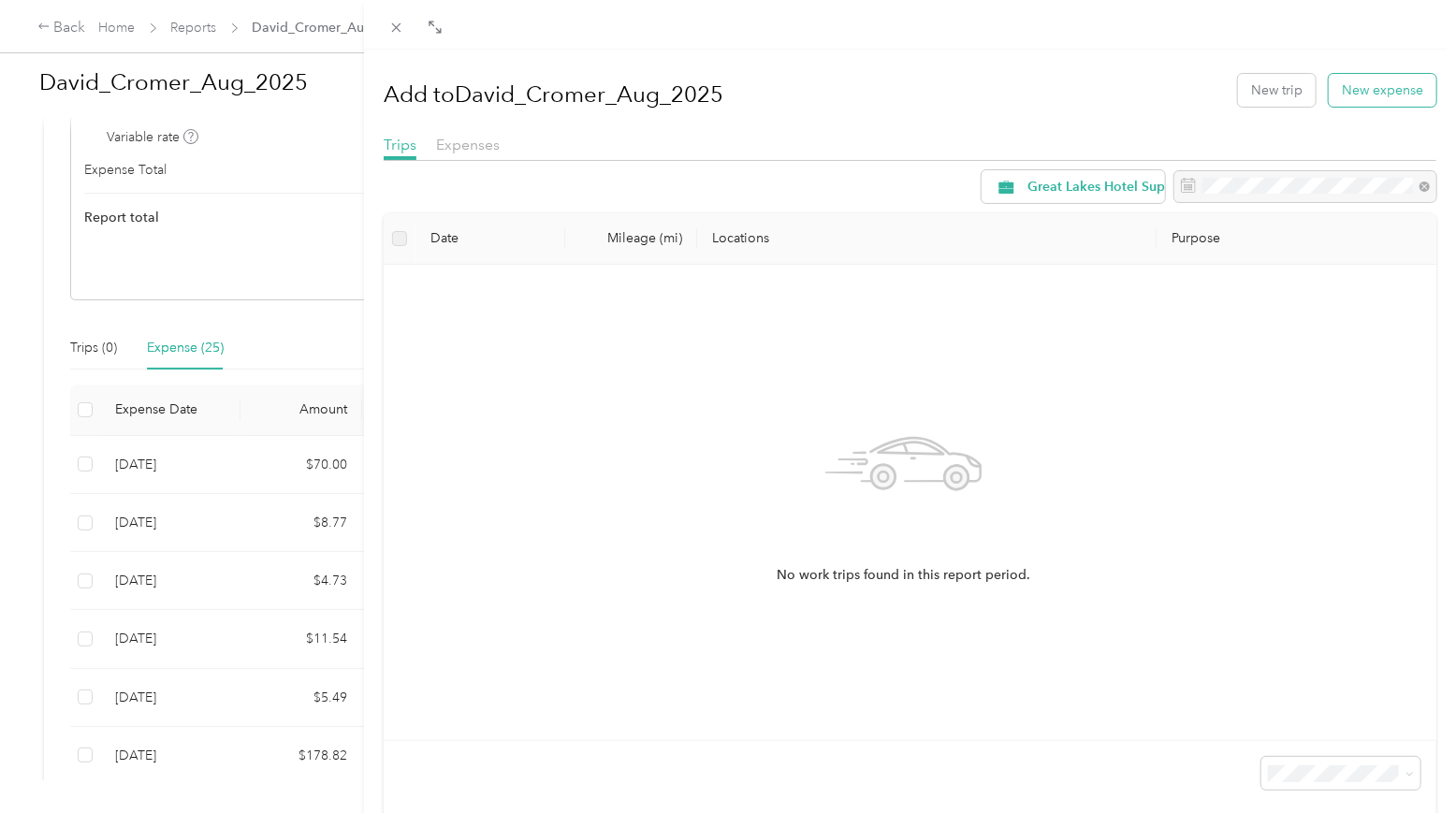
click at [1126, 83] on button "New expense" at bounding box center [1382, 90] width 108 height 33
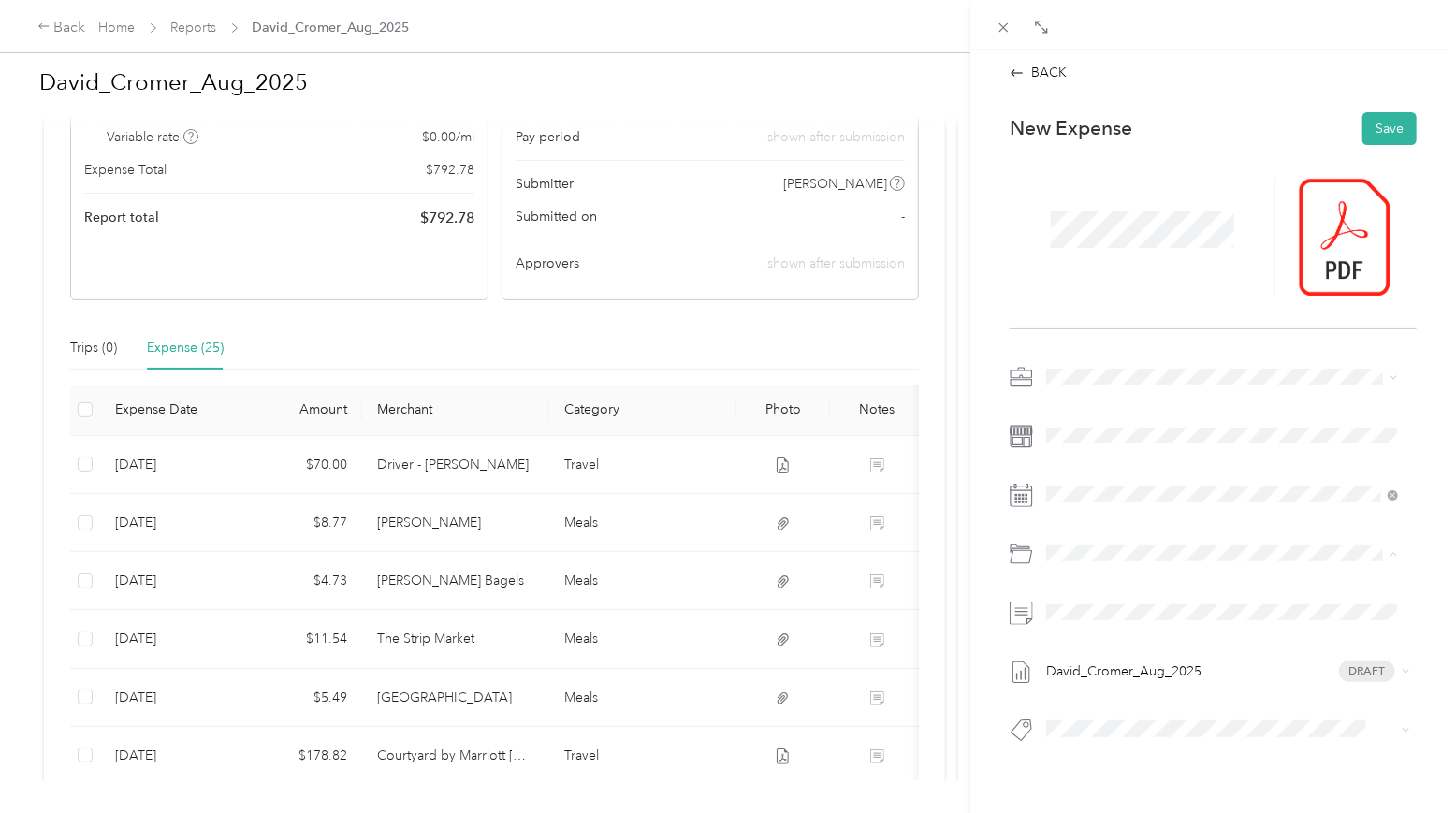
click at [1126, 695] on div "Travel" at bounding box center [1243, 692] width 294 height 20
click at [1073, 601] on span at bounding box center [1228, 613] width 377 height 30
click at [1075, 621] on span at bounding box center [1228, 613] width 377 height 30
click at [1126, 130] on button "Save" at bounding box center [1389, 128] width 54 height 33
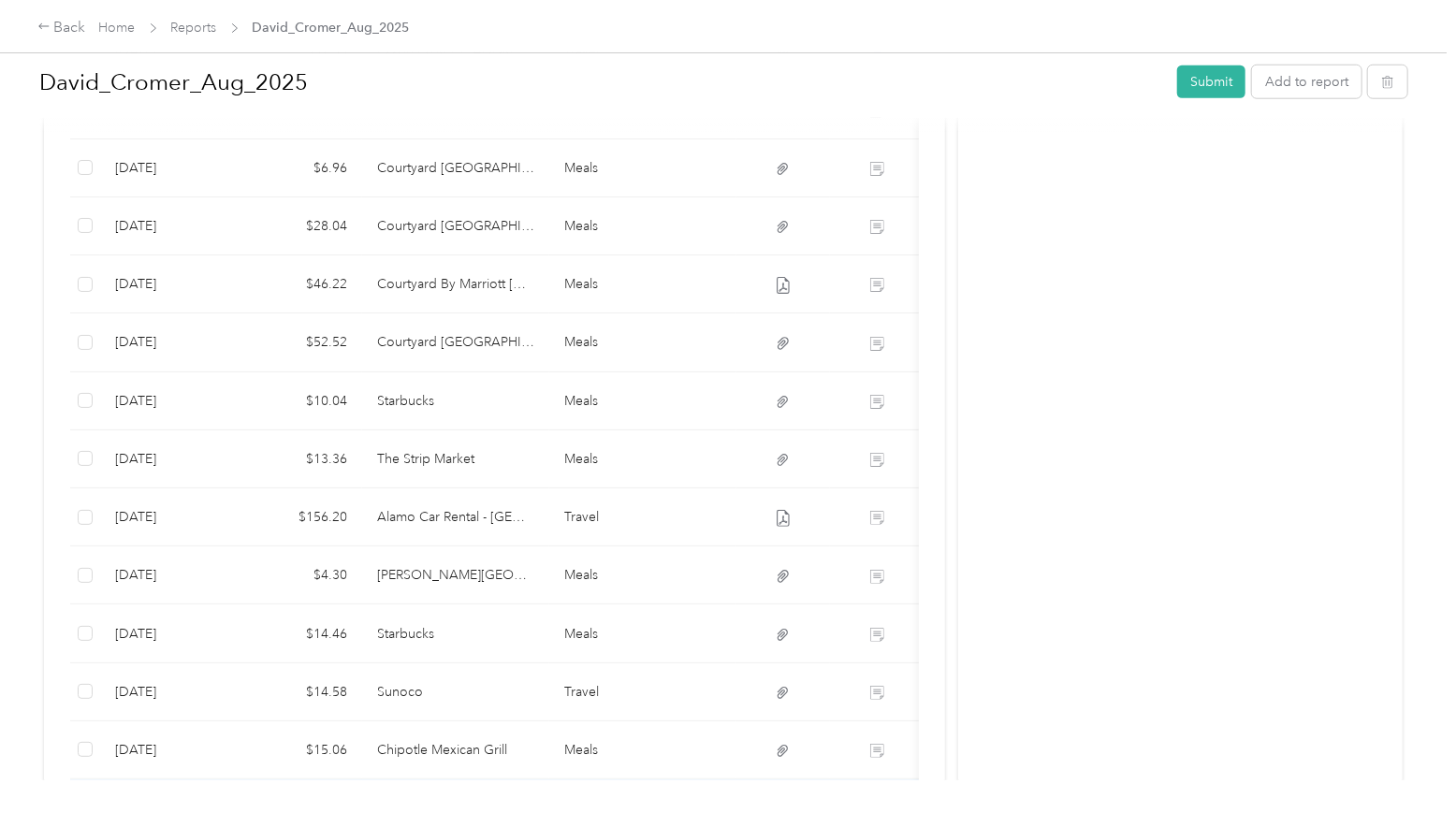
scroll to position [1562, 0]
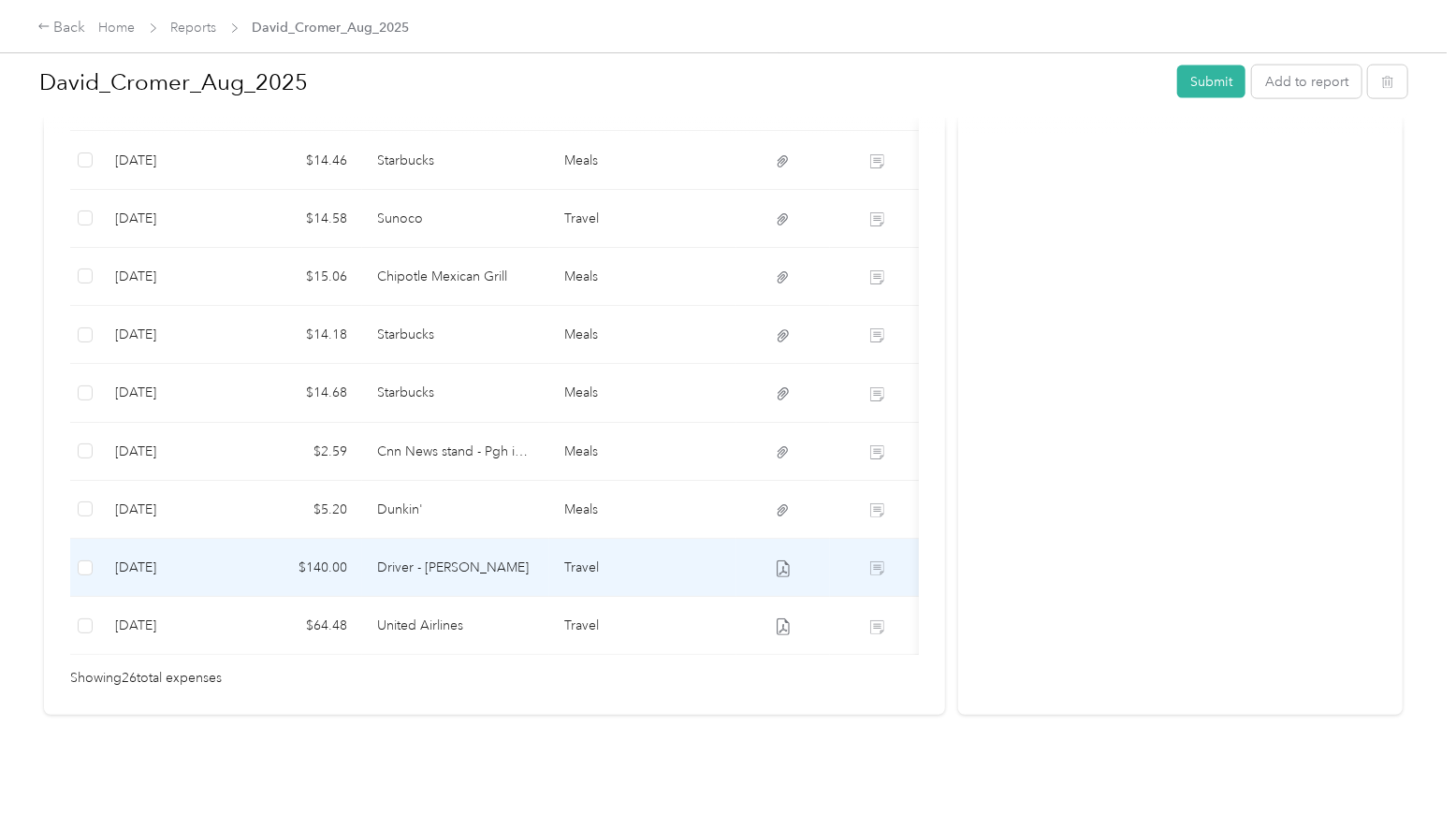
click at [448, 539] on td "Driver - [PERSON_NAME]" at bounding box center [456, 568] width 188 height 58
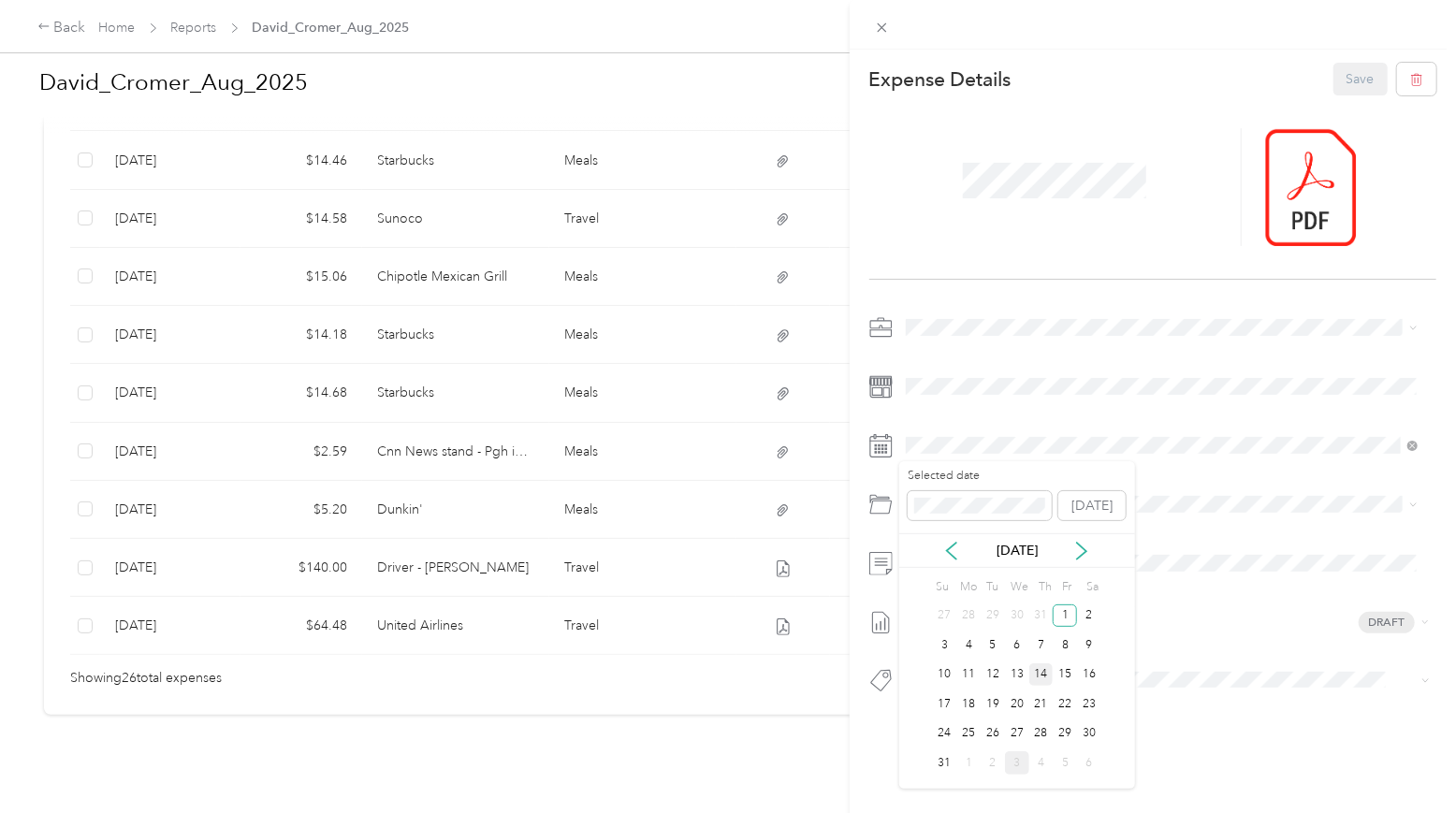
click at [1047, 672] on div "14" at bounding box center [1042, 674] width 24 height 23
click at [1126, 75] on button "Save" at bounding box center [1360, 79] width 54 height 33
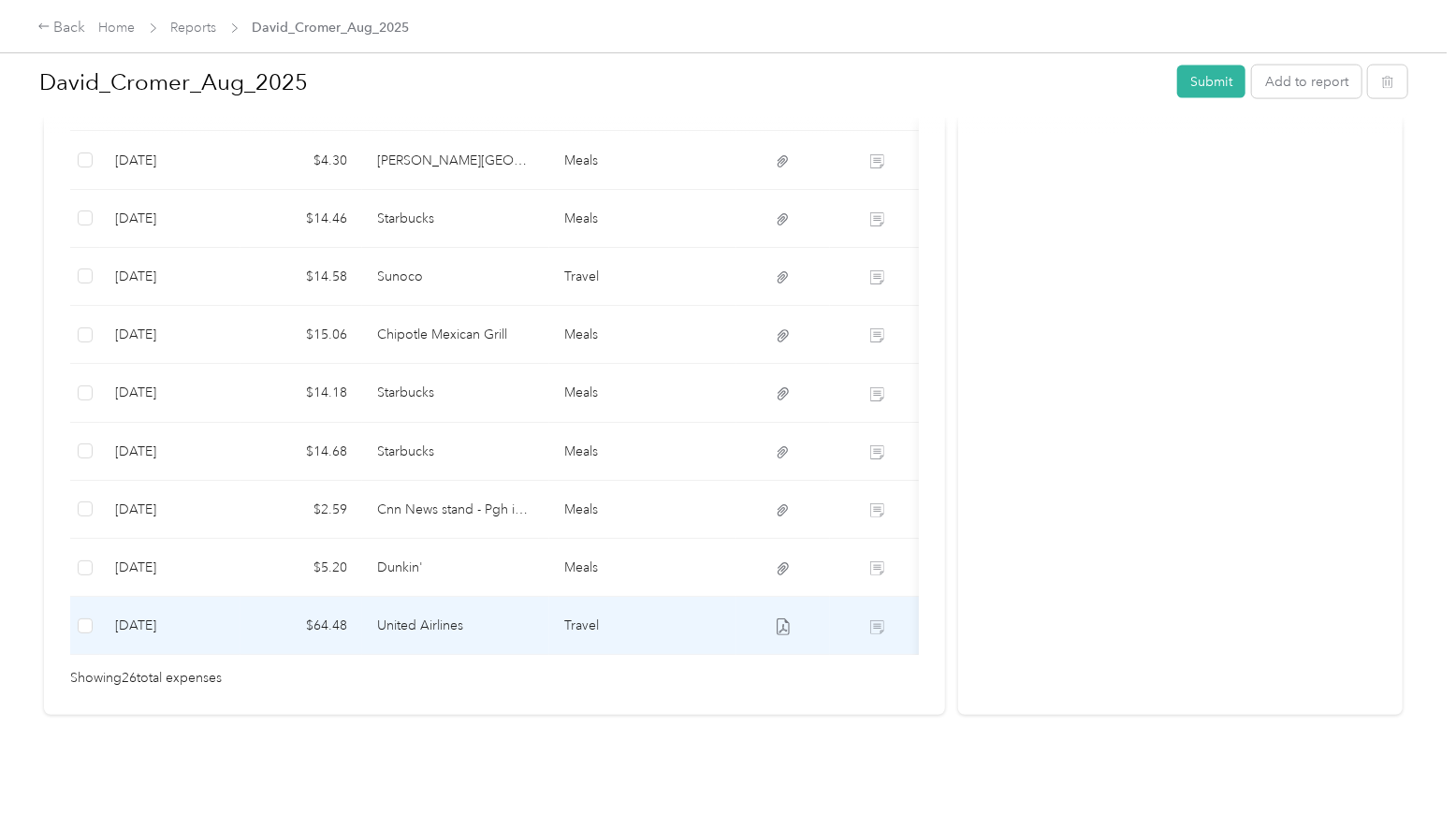
click at [420, 608] on td "United Airlines" at bounding box center [456, 626] width 188 height 58
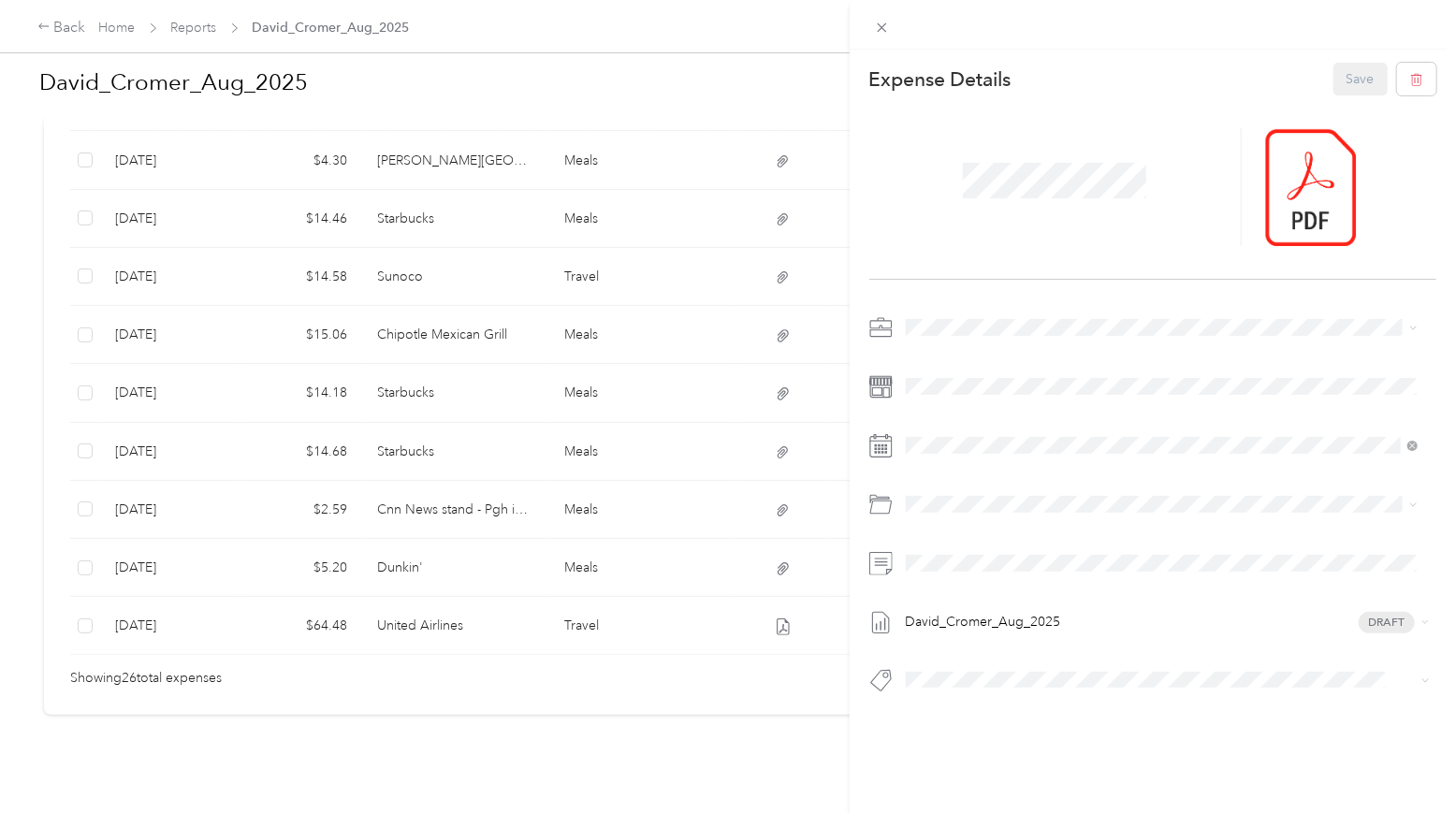
click at [1126, 161] on div at bounding box center [1055, 188] width 372 height 118
click at [1126, 193] on div at bounding box center [1311, 188] width 92 height 118
click at [1126, 180] on icon at bounding box center [1297, 188] width 17 height 17
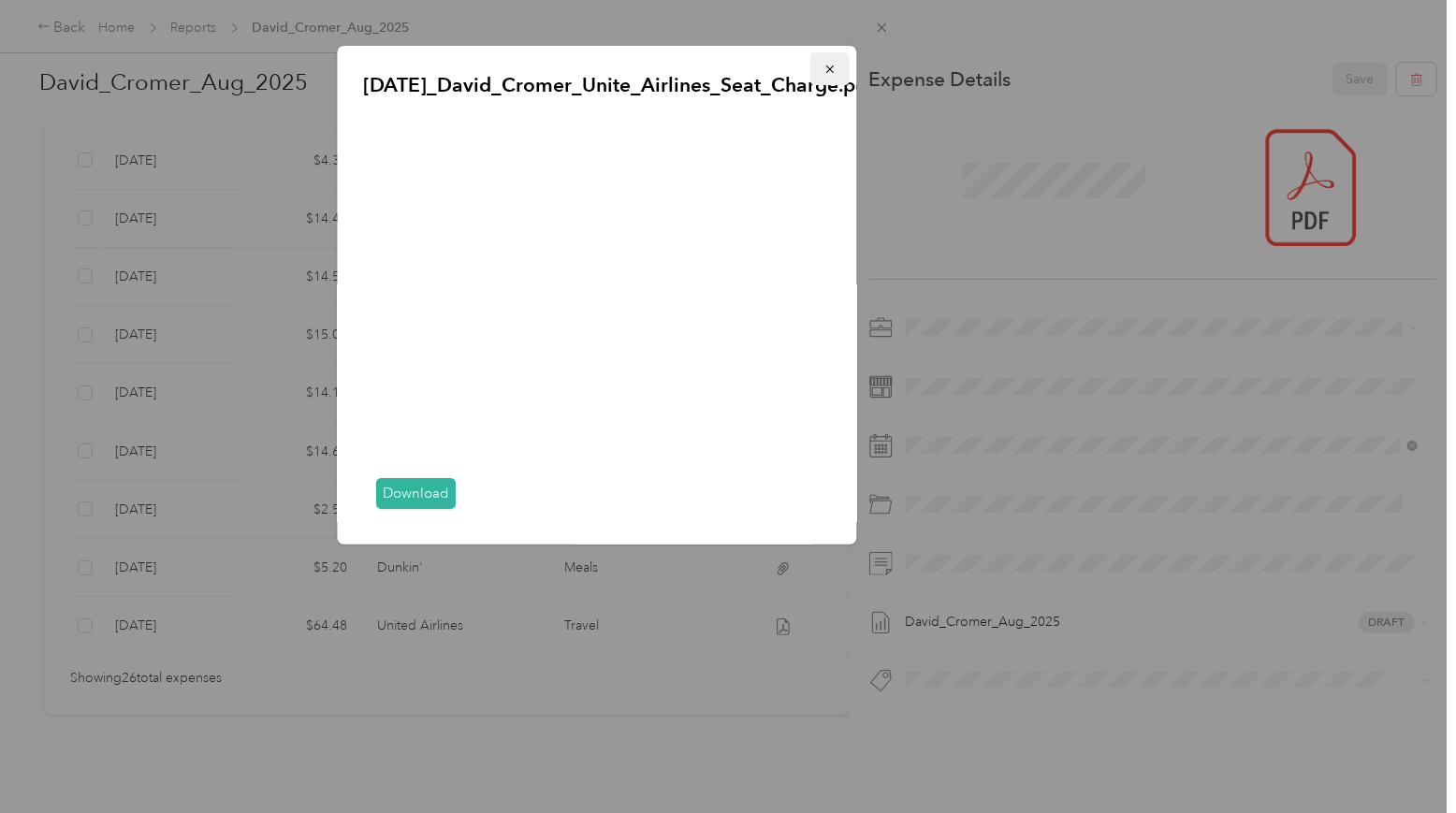
drag, startPoint x: 831, startPoint y: 70, endPoint x: 803, endPoint y: 89, distance: 33.8
click at [831, 70] on icon "button" at bounding box center [830, 69] width 8 height 8
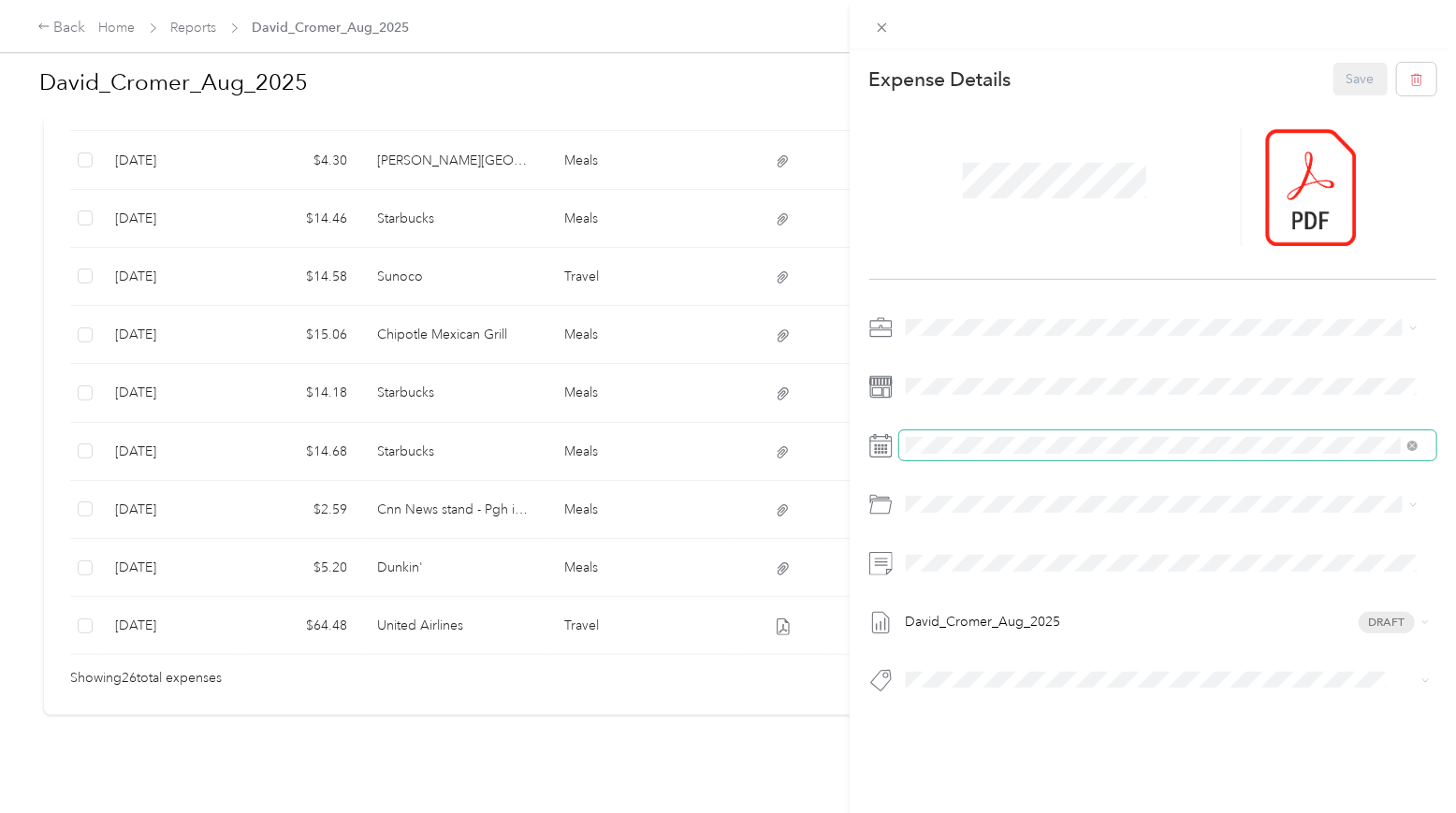
click at [990, 454] on span at bounding box center [1167, 445] width 537 height 30
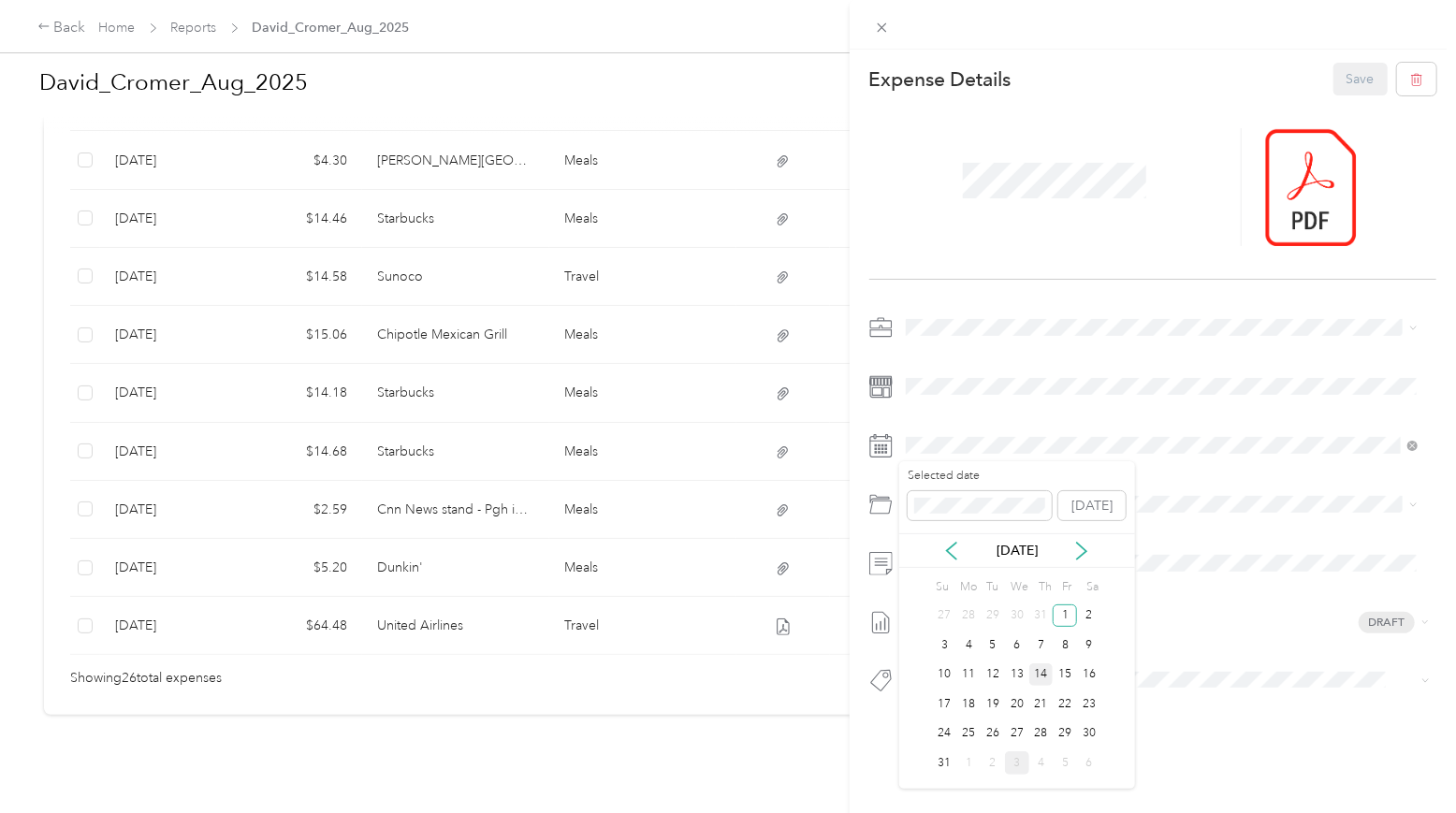
click at [1036, 670] on div "14" at bounding box center [1042, 674] width 24 height 23
click at [1126, 80] on button "Save" at bounding box center [1360, 79] width 54 height 33
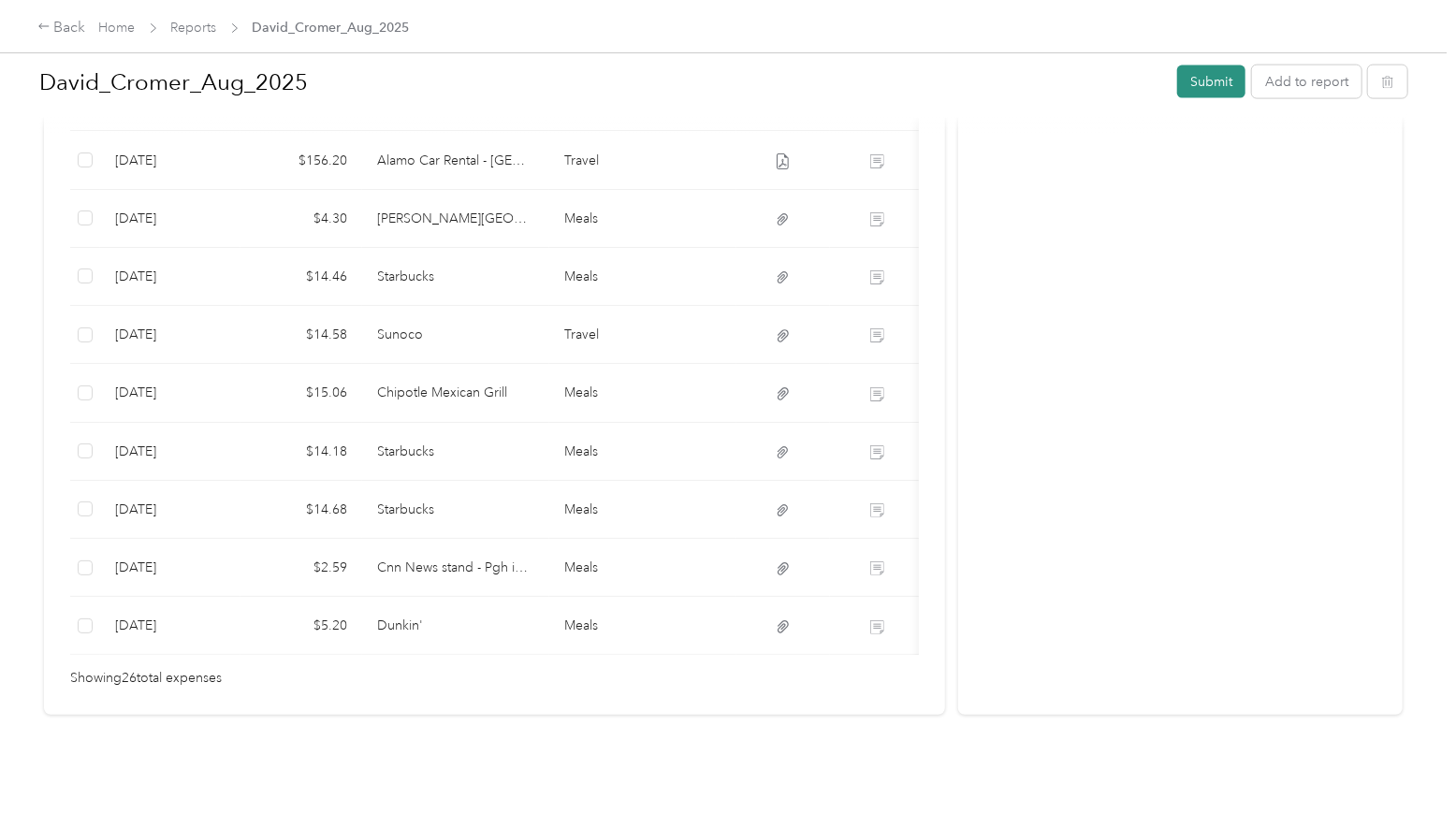
click at [1126, 78] on button "Submit" at bounding box center [1210, 82] width 68 height 33
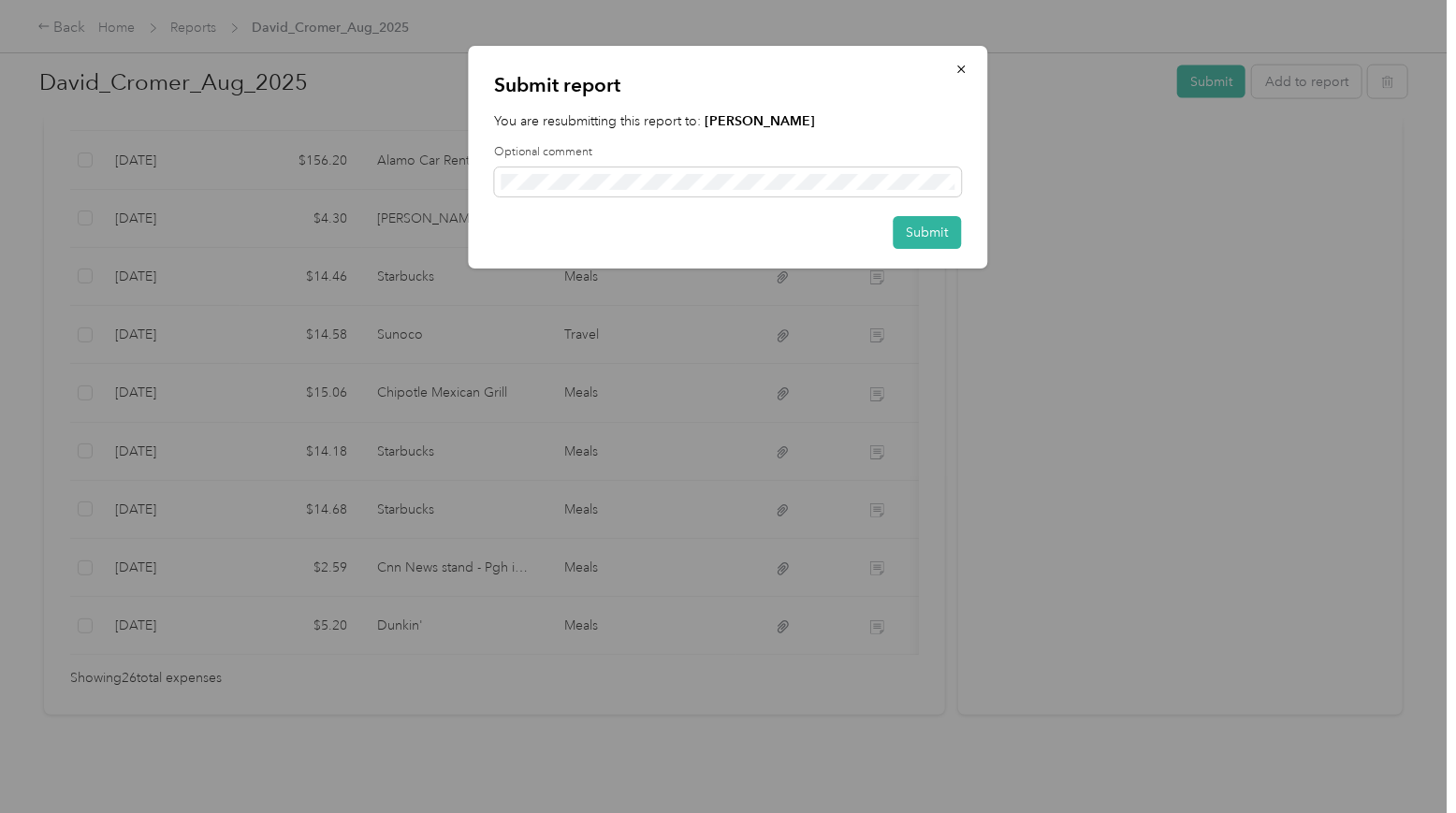
drag, startPoint x: 964, startPoint y: 66, endPoint x: 1041, endPoint y: 77, distance: 77.8
click at [964, 66] on icon "button" at bounding box center [962, 69] width 13 height 13
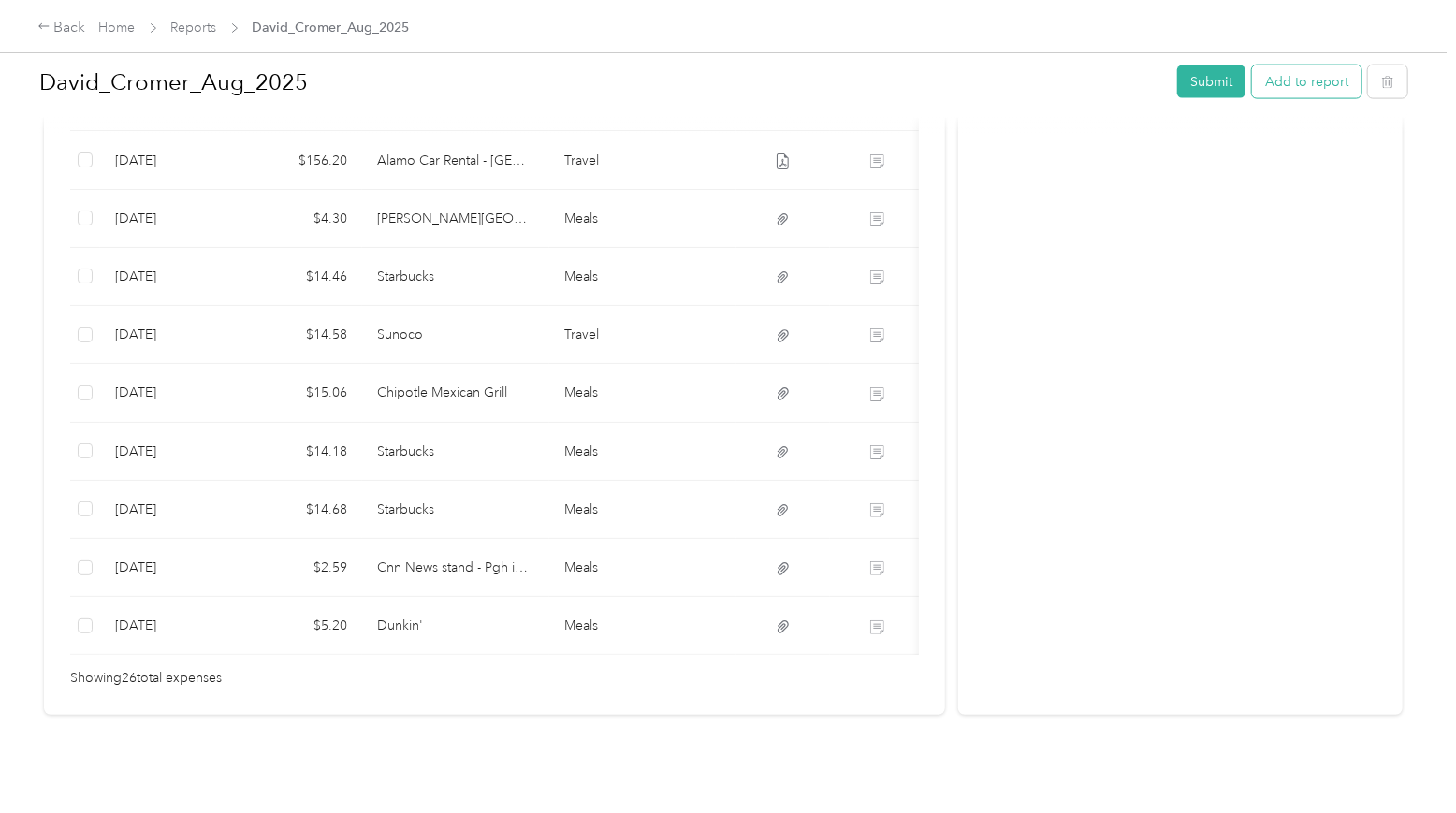
click at [1126, 84] on button "Add to report" at bounding box center [1306, 82] width 110 height 33
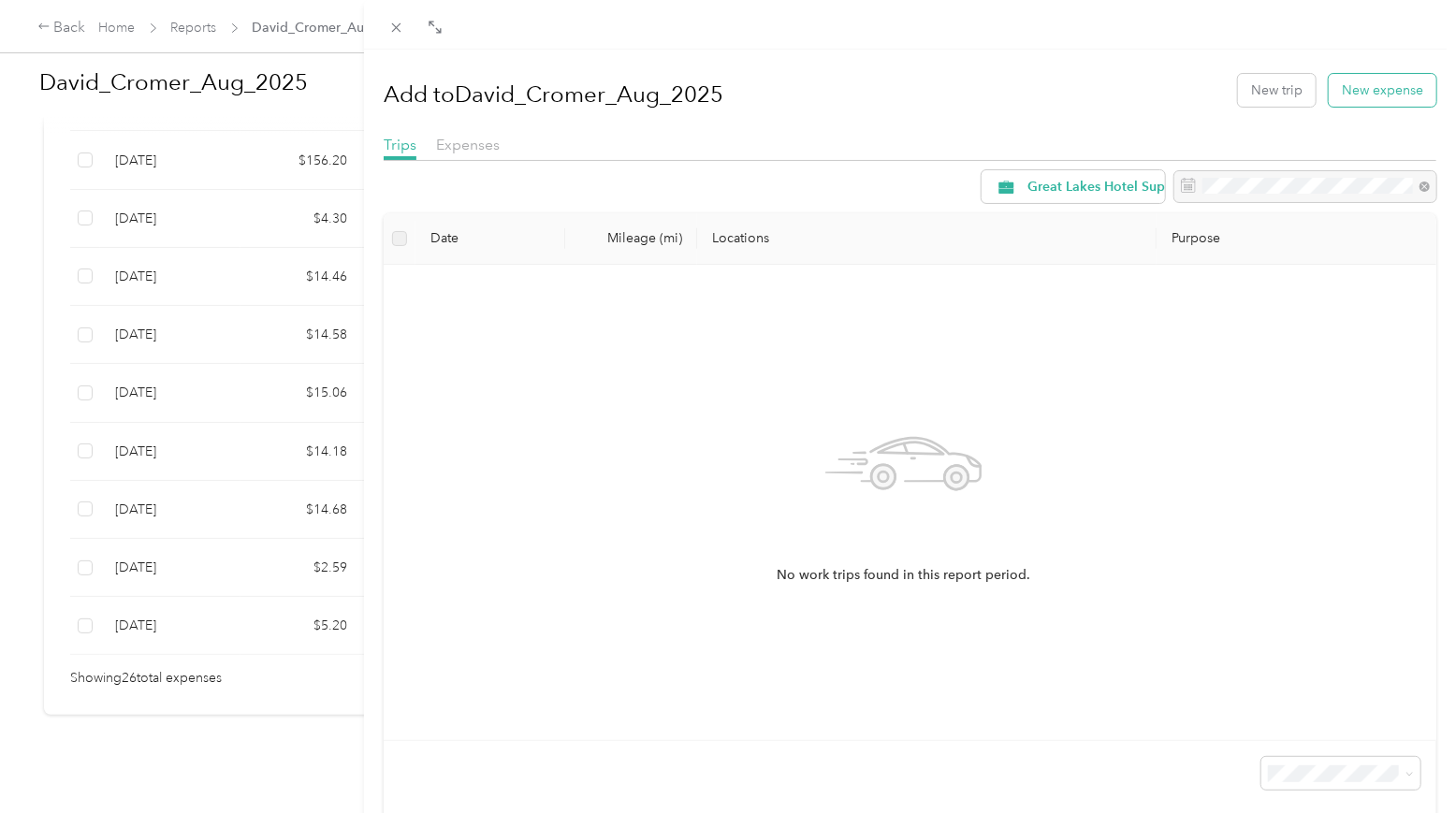
click at [1126, 86] on button "New expense" at bounding box center [1382, 90] width 108 height 33
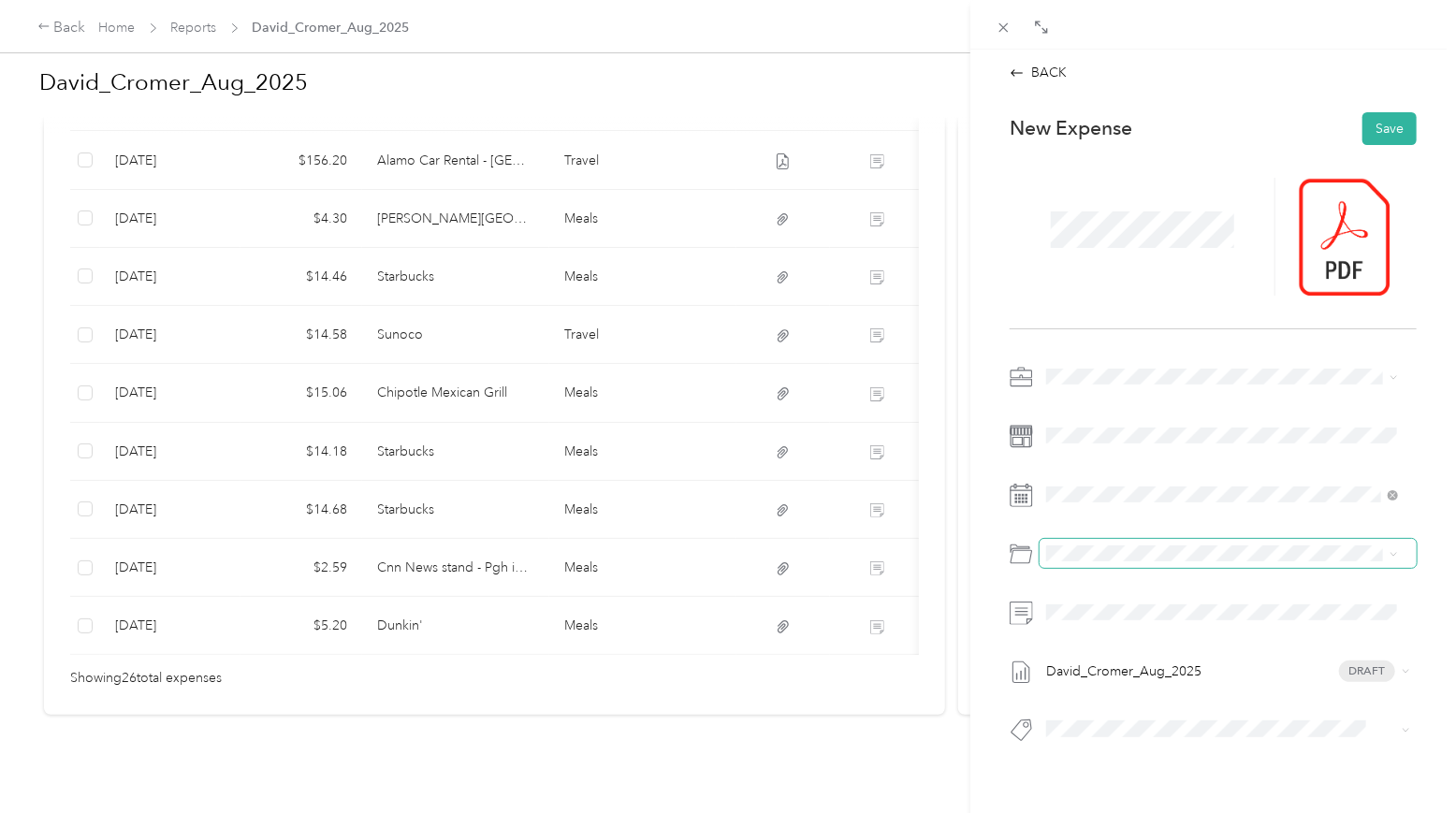
click at [1079, 541] on span at bounding box center [1228, 554] width 377 height 30
click at [1090, 562] on span at bounding box center [1228, 554] width 377 height 30
click at [1126, 689] on div "Travel" at bounding box center [1243, 688] width 294 height 20
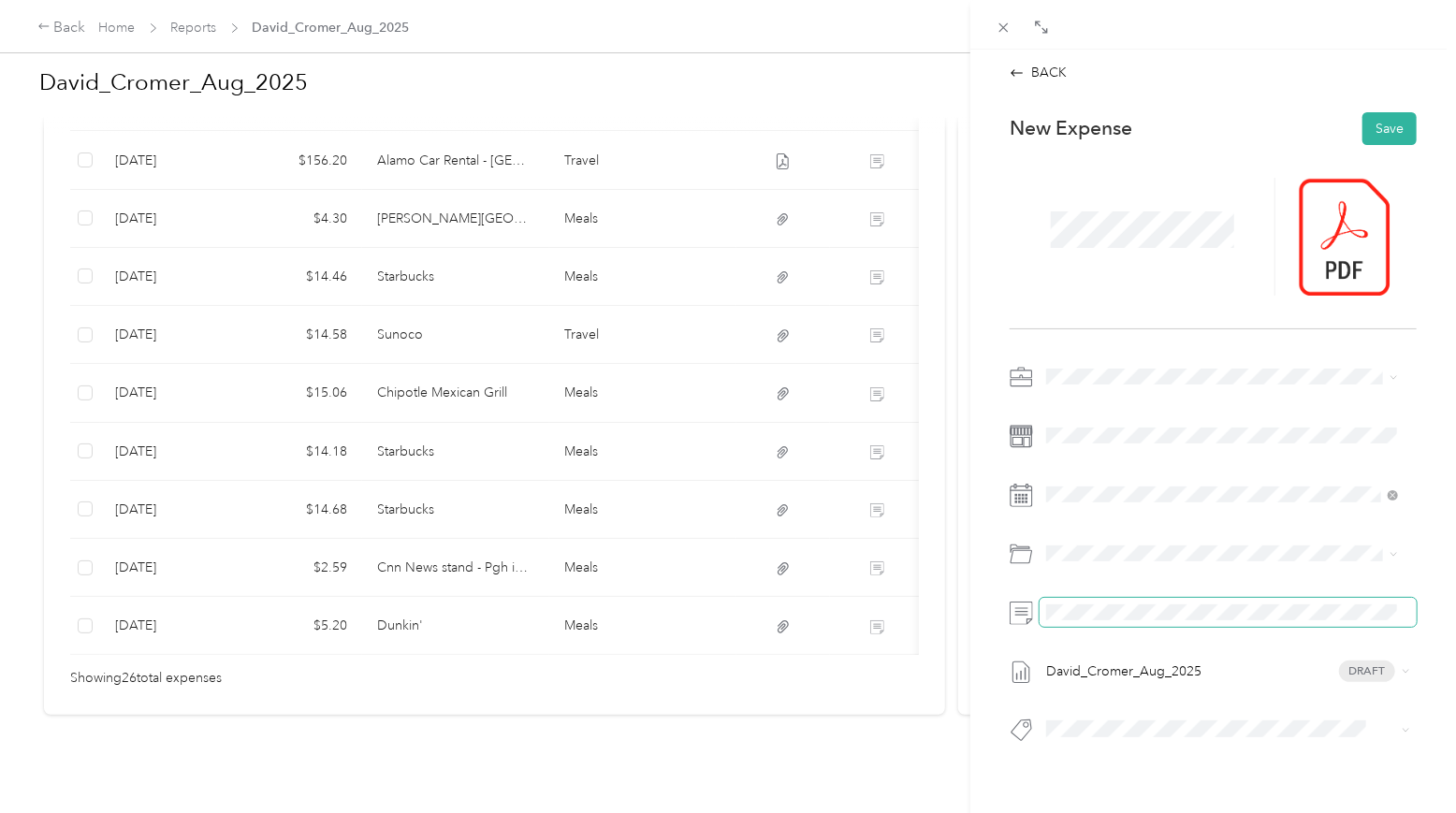
click at [1060, 601] on span at bounding box center [1228, 613] width 377 height 30
click at [1126, 100] on div "New Expense Save David_Cromer_Aug_2025 Draft" at bounding box center [1213, 460] width 446 height 722
click at [1126, 126] on button "Save" at bounding box center [1389, 128] width 54 height 33
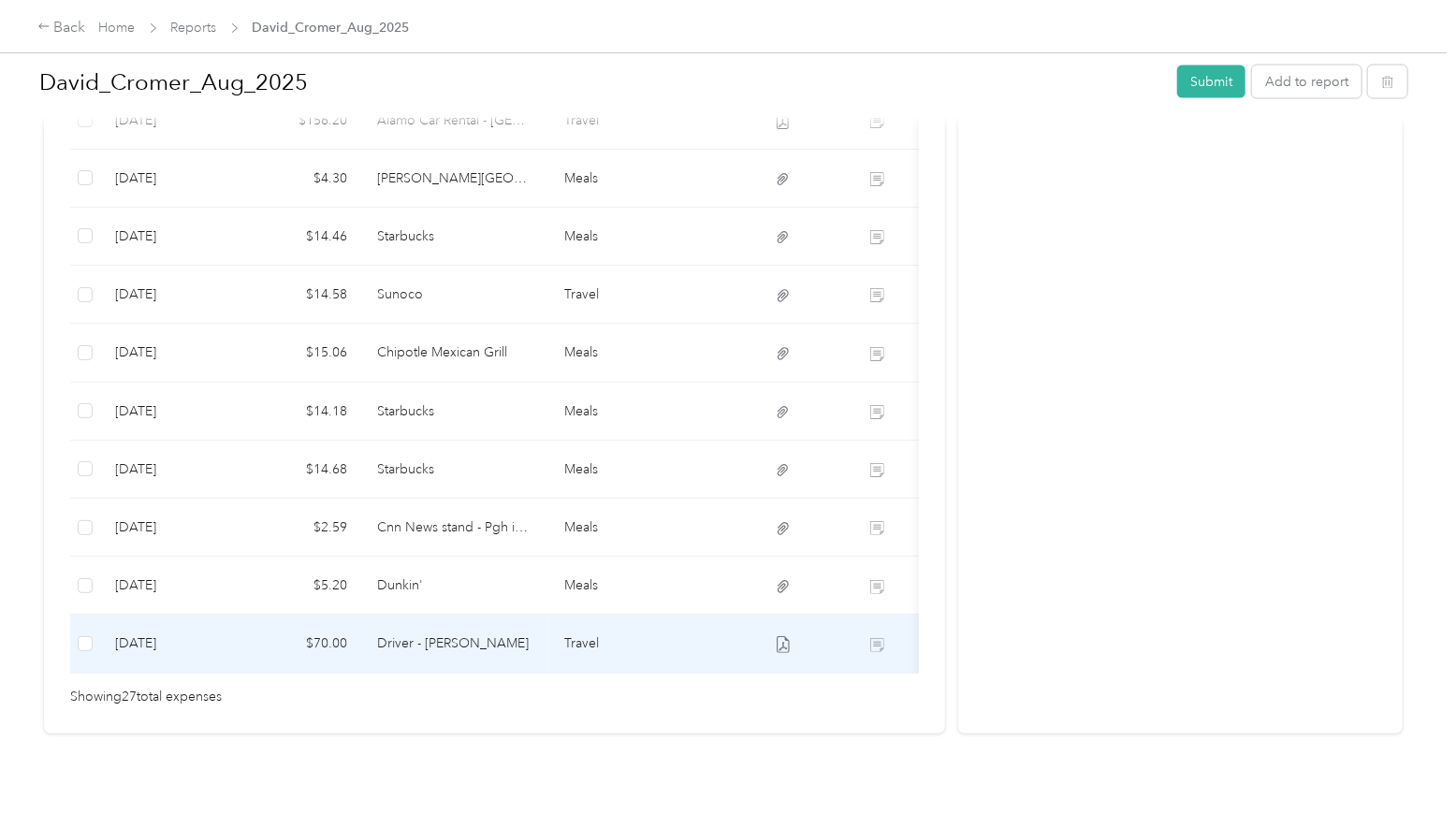
click at [233, 649] on td "[DATE]" at bounding box center [171, 644] width 141 height 58
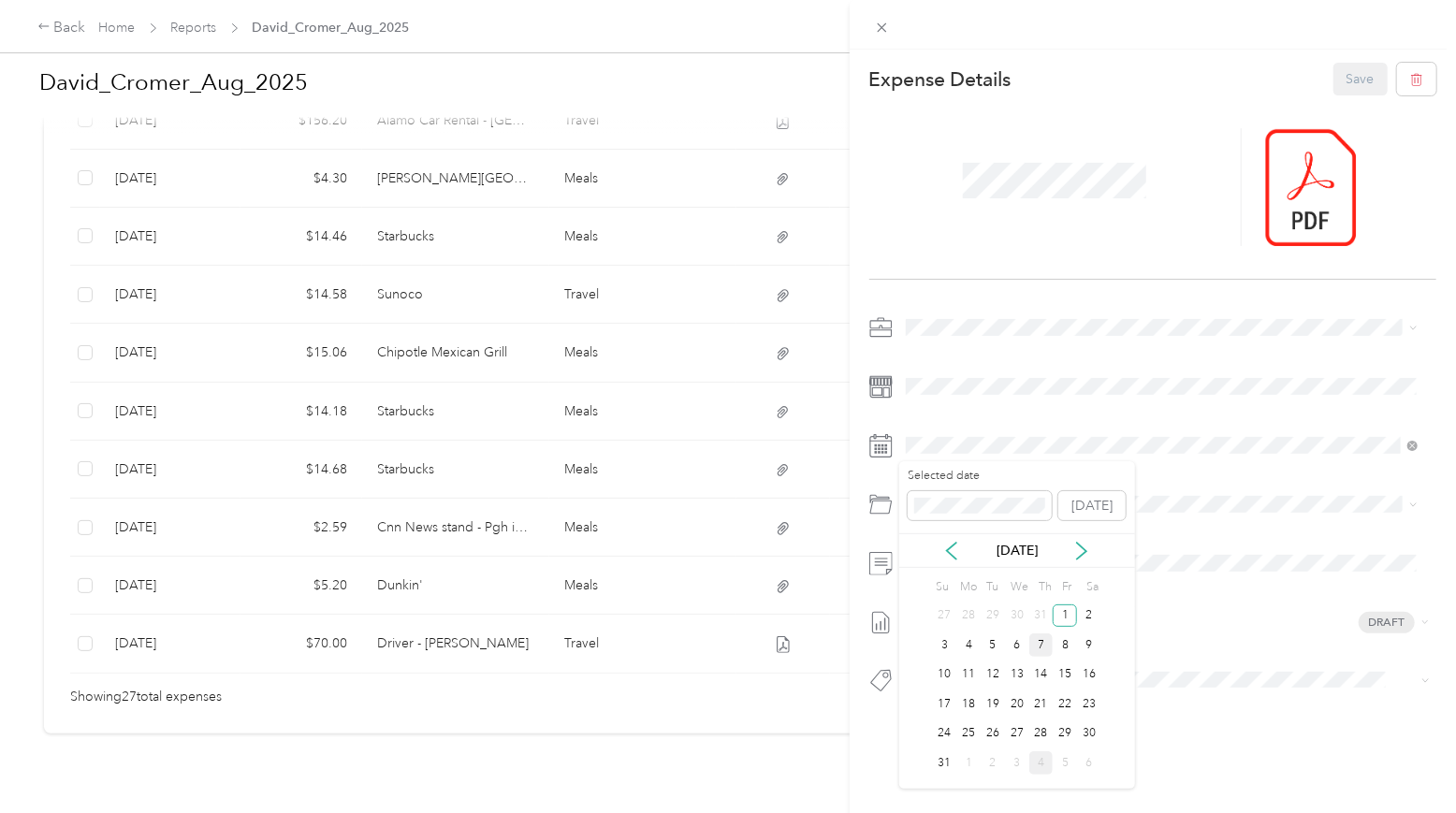
click at [1035, 641] on div "7" at bounding box center [1042, 645] width 24 height 23
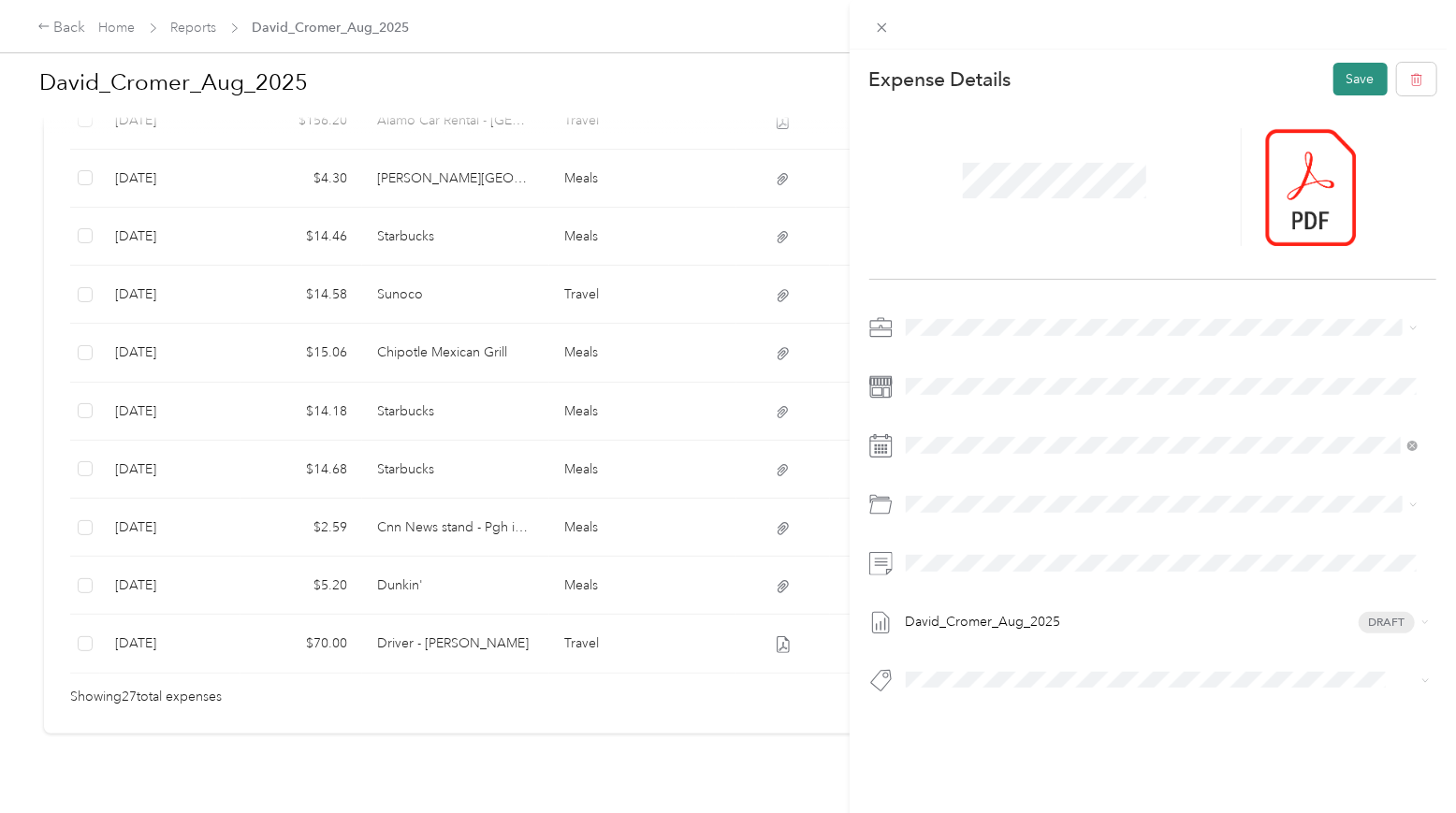
click at [1126, 80] on button "Save" at bounding box center [1360, 79] width 54 height 33
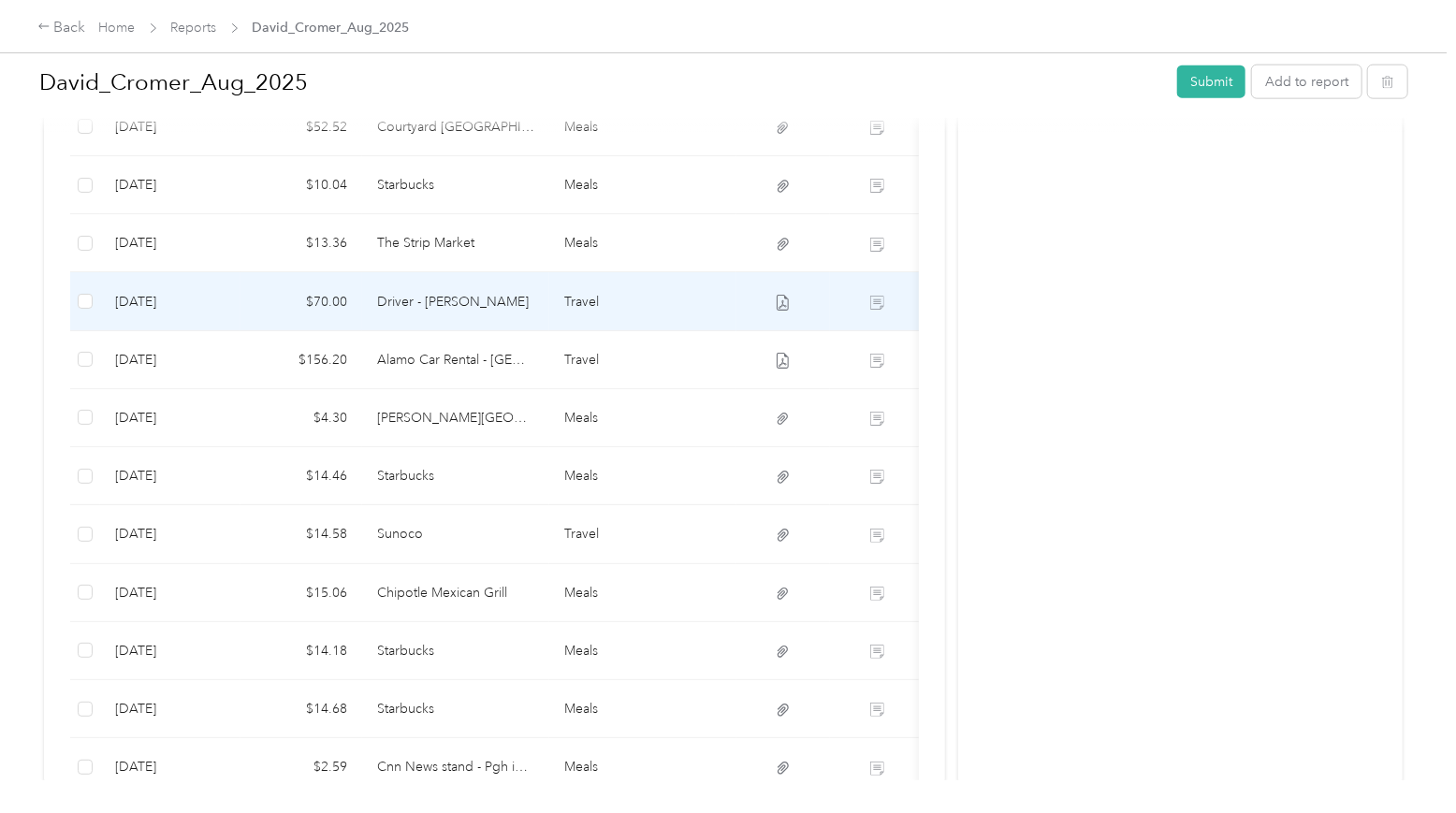
scroll to position [1422, 0]
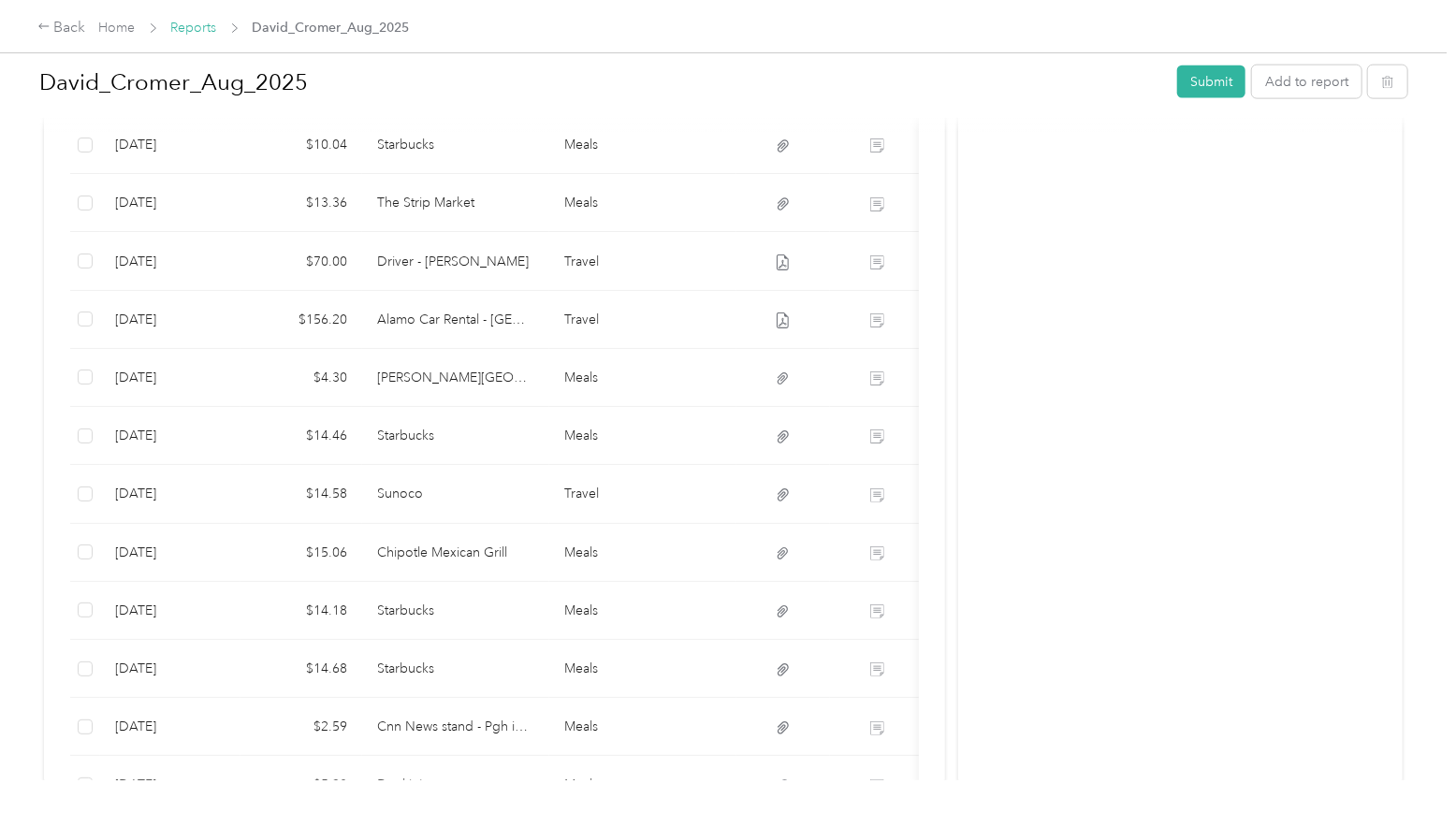
click at [206, 29] on link "Reports" at bounding box center [194, 27] width 46 height 16
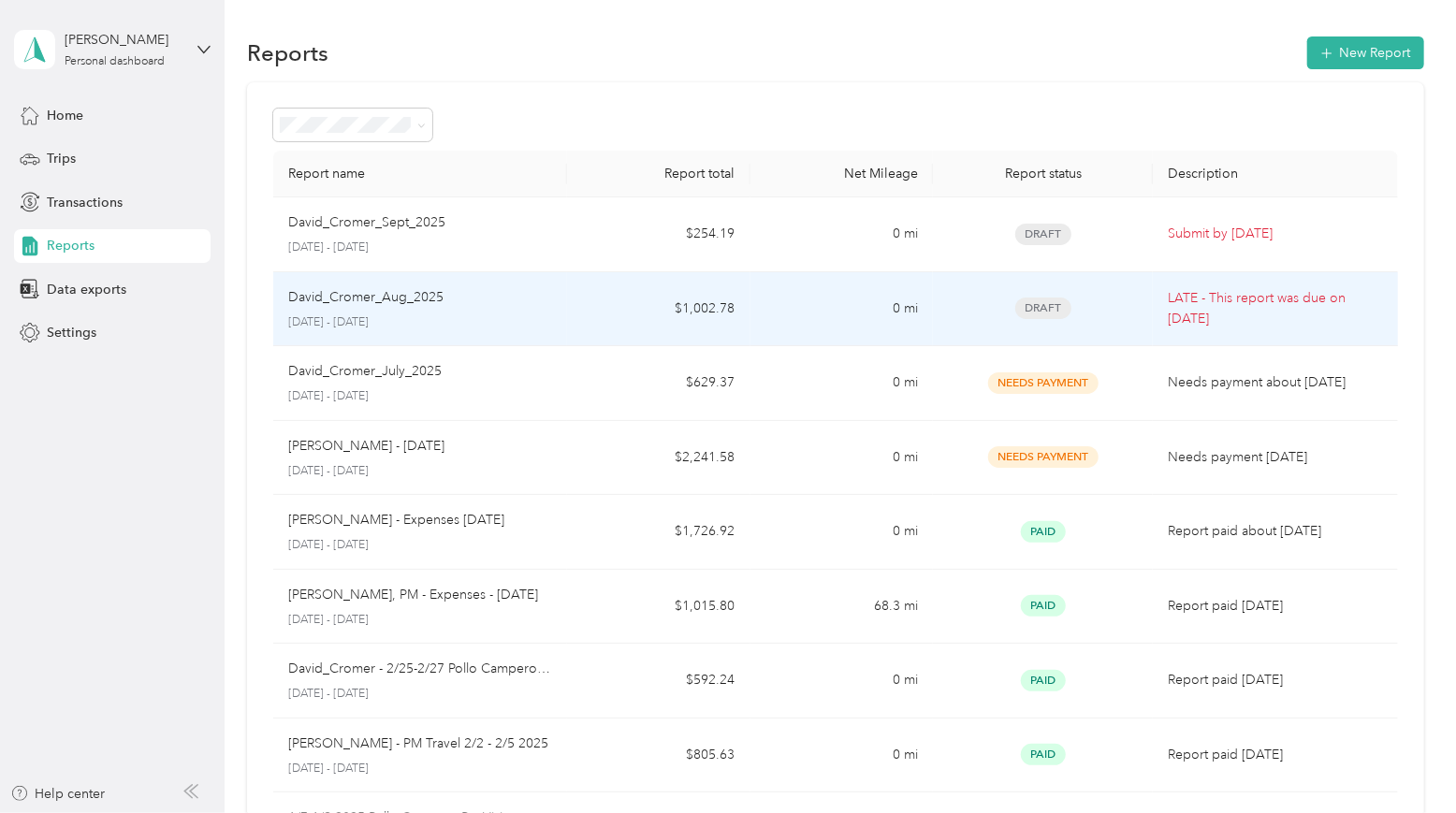
click at [592, 303] on td "$1,002.78" at bounding box center [659, 309] width 184 height 75
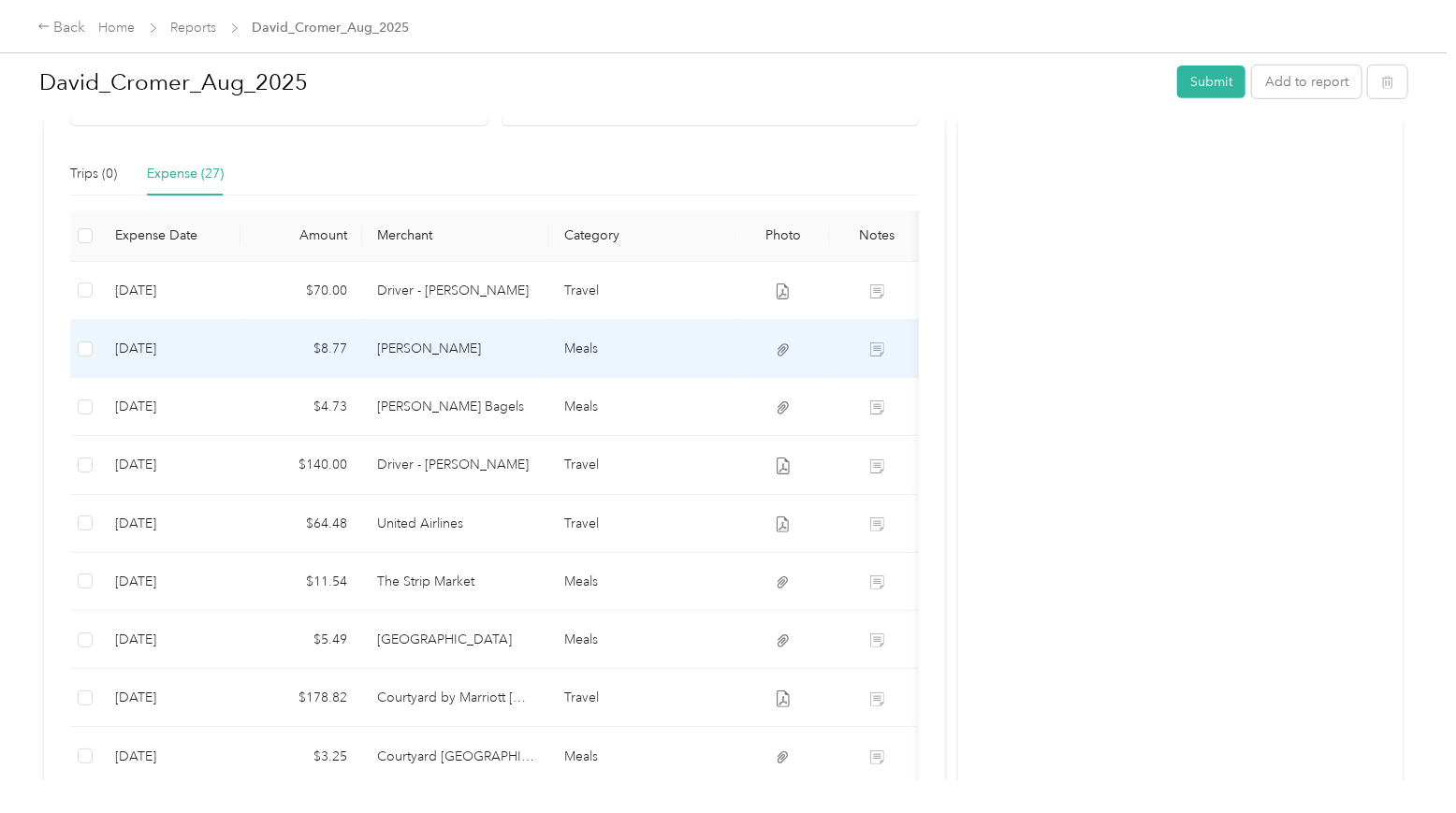
scroll to position [567, 0]
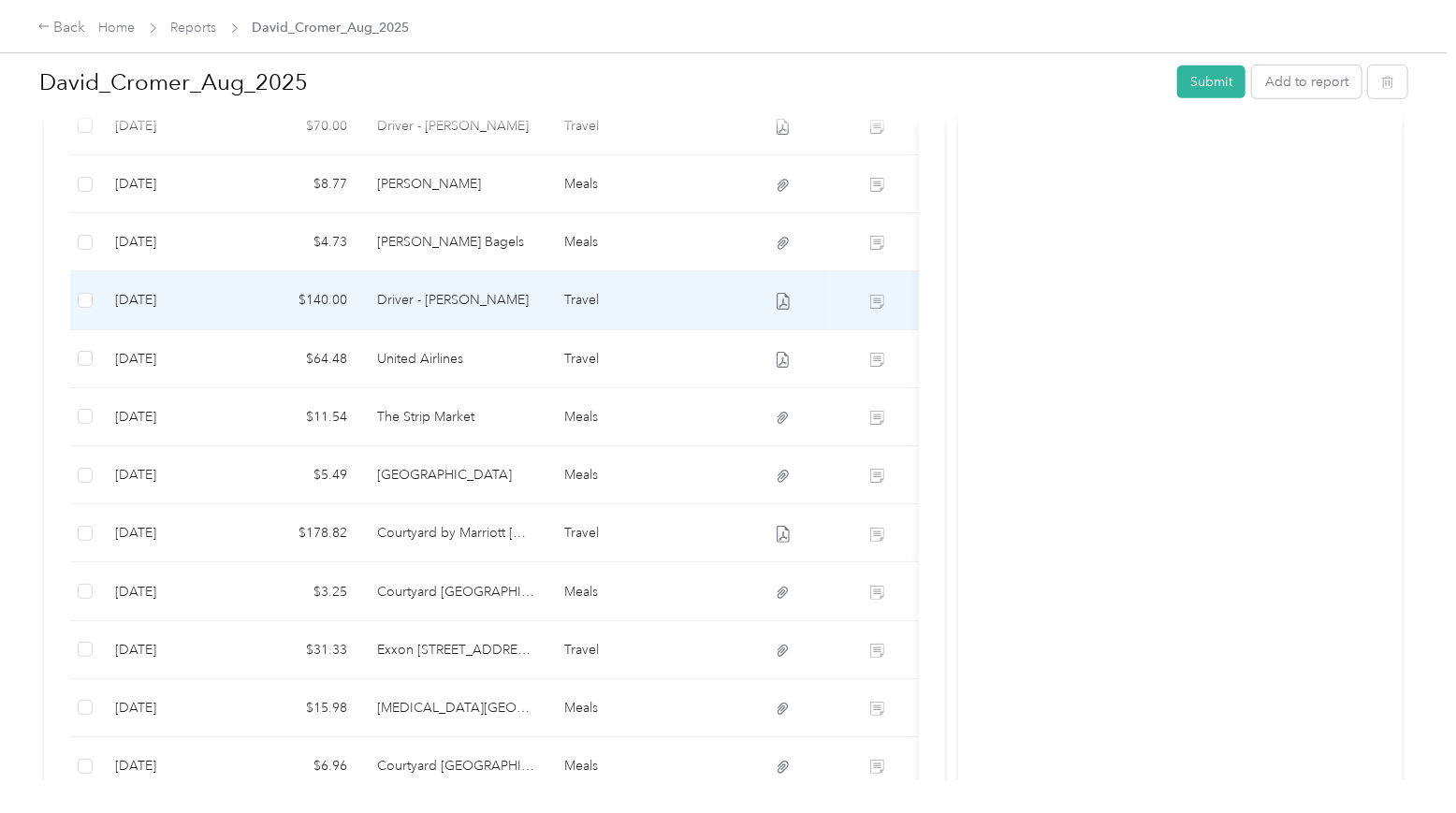
click at [476, 299] on td "Driver - [PERSON_NAME]" at bounding box center [456, 300] width 188 height 58
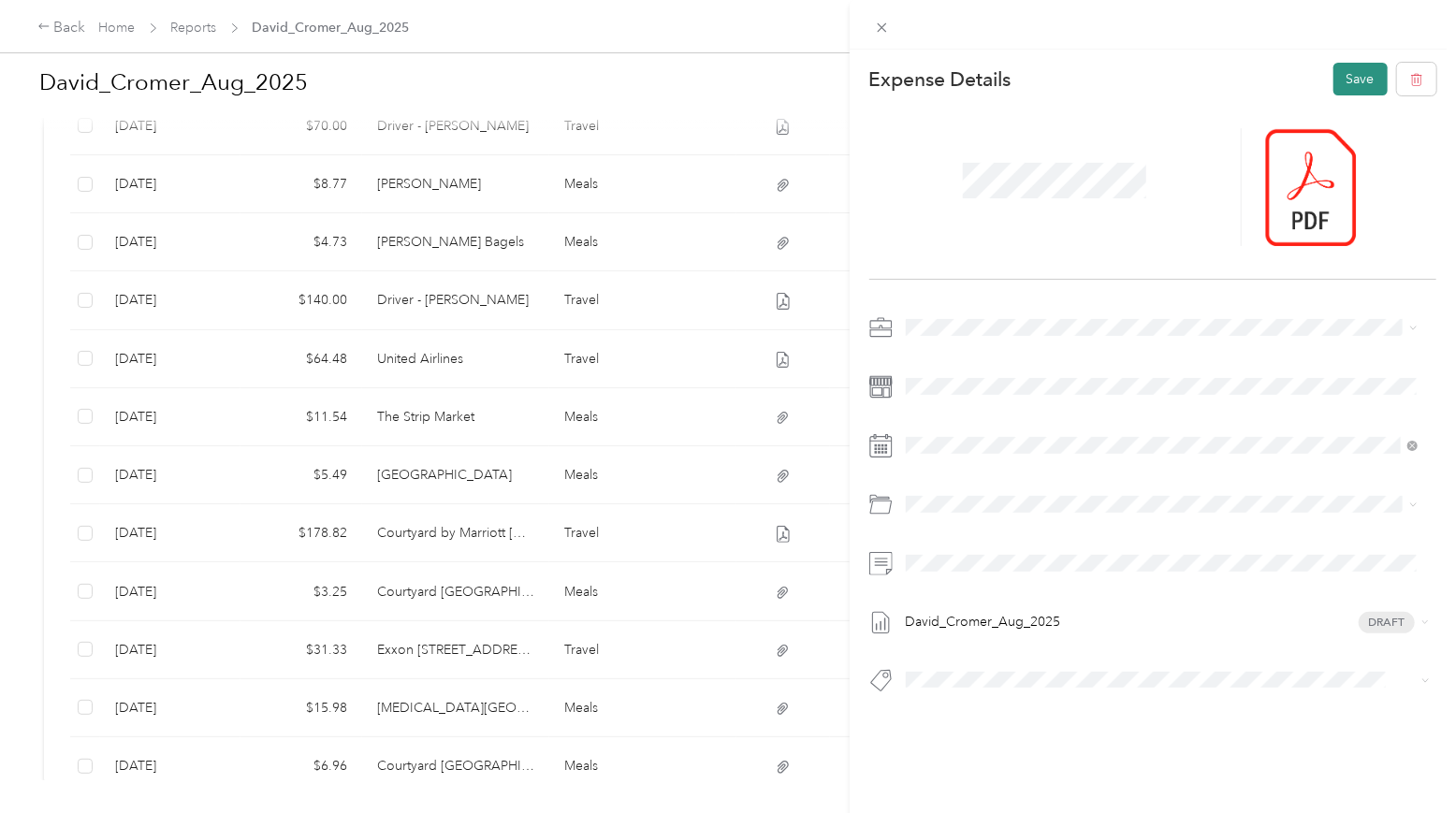
click at [1126, 68] on button "Save" at bounding box center [1360, 79] width 54 height 33
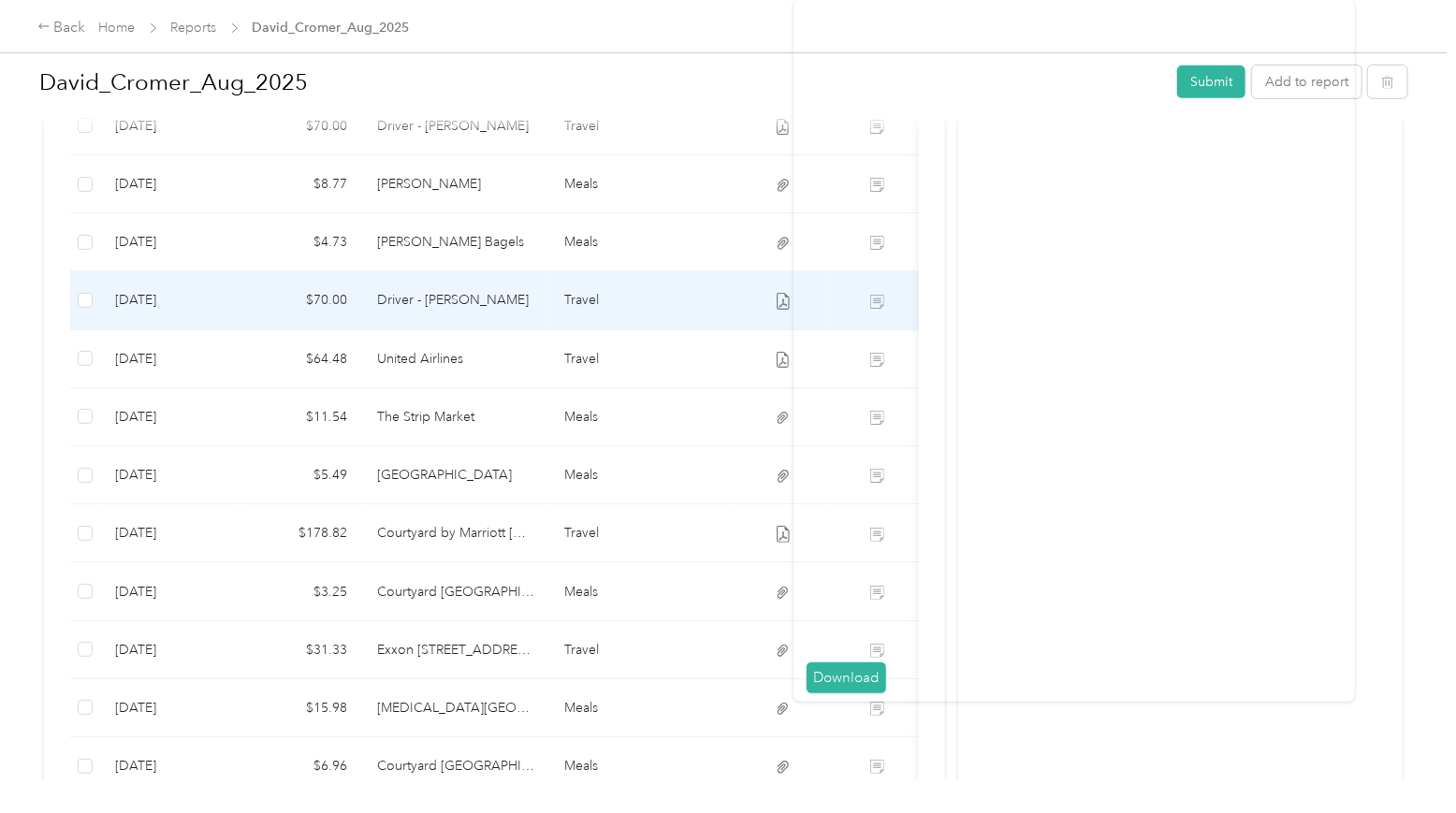
click at [783, 297] on icon at bounding box center [783, 301] width 17 height 17
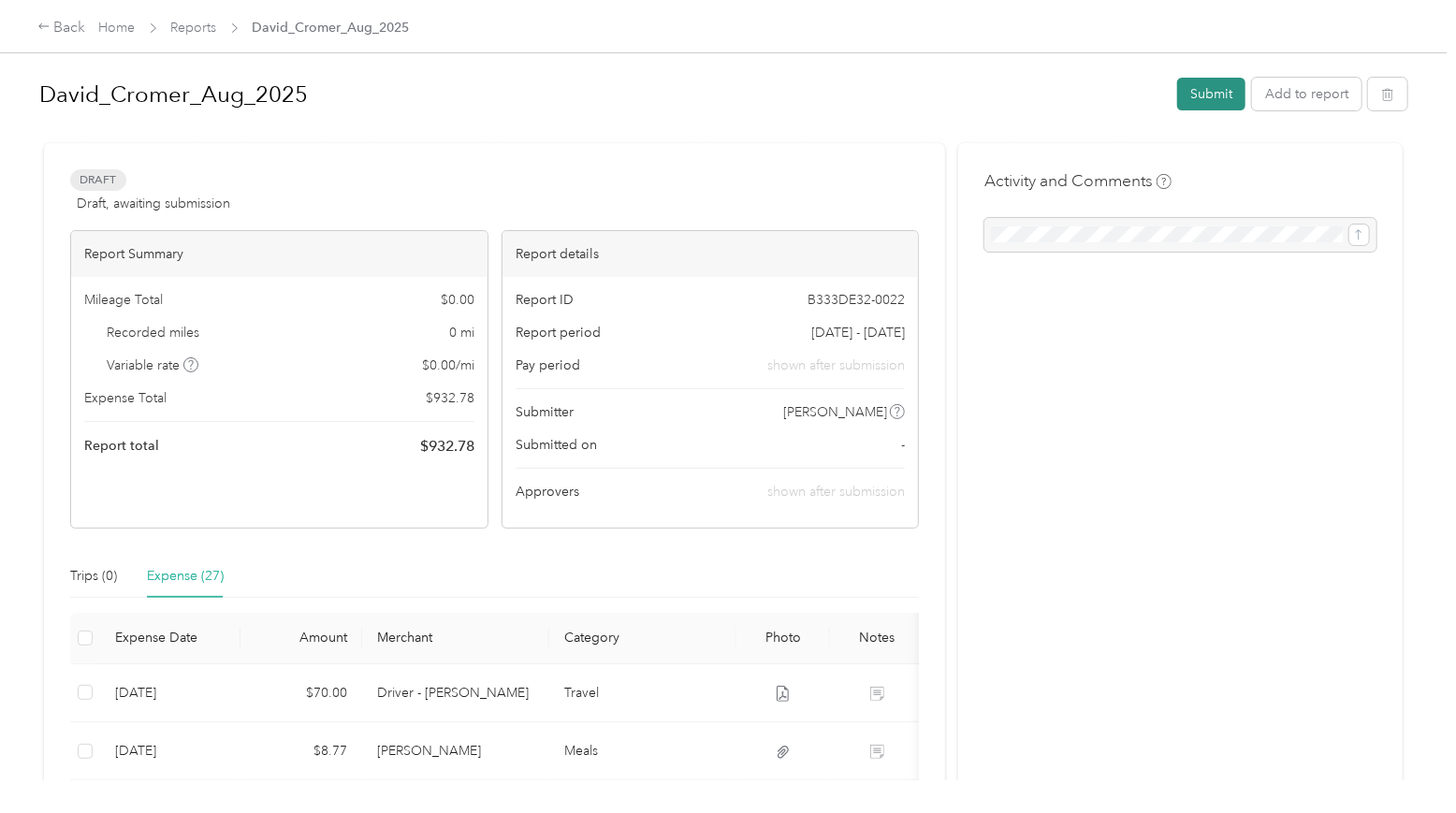
click at [1126, 84] on button "Submit" at bounding box center [1210, 94] width 68 height 33
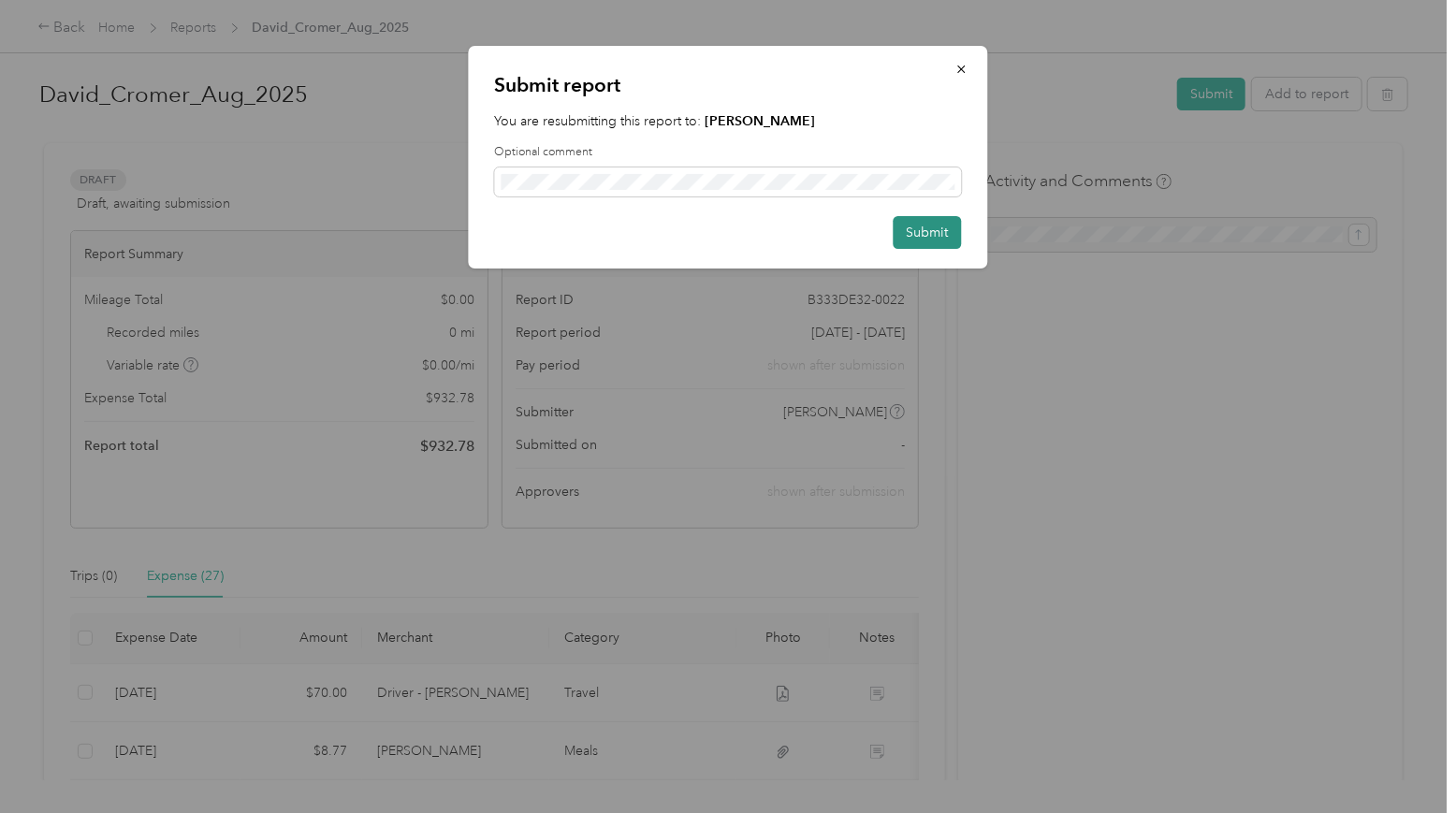
click at [944, 232] on button "Submit" at bounding box center [927, 232] width 68 height 33
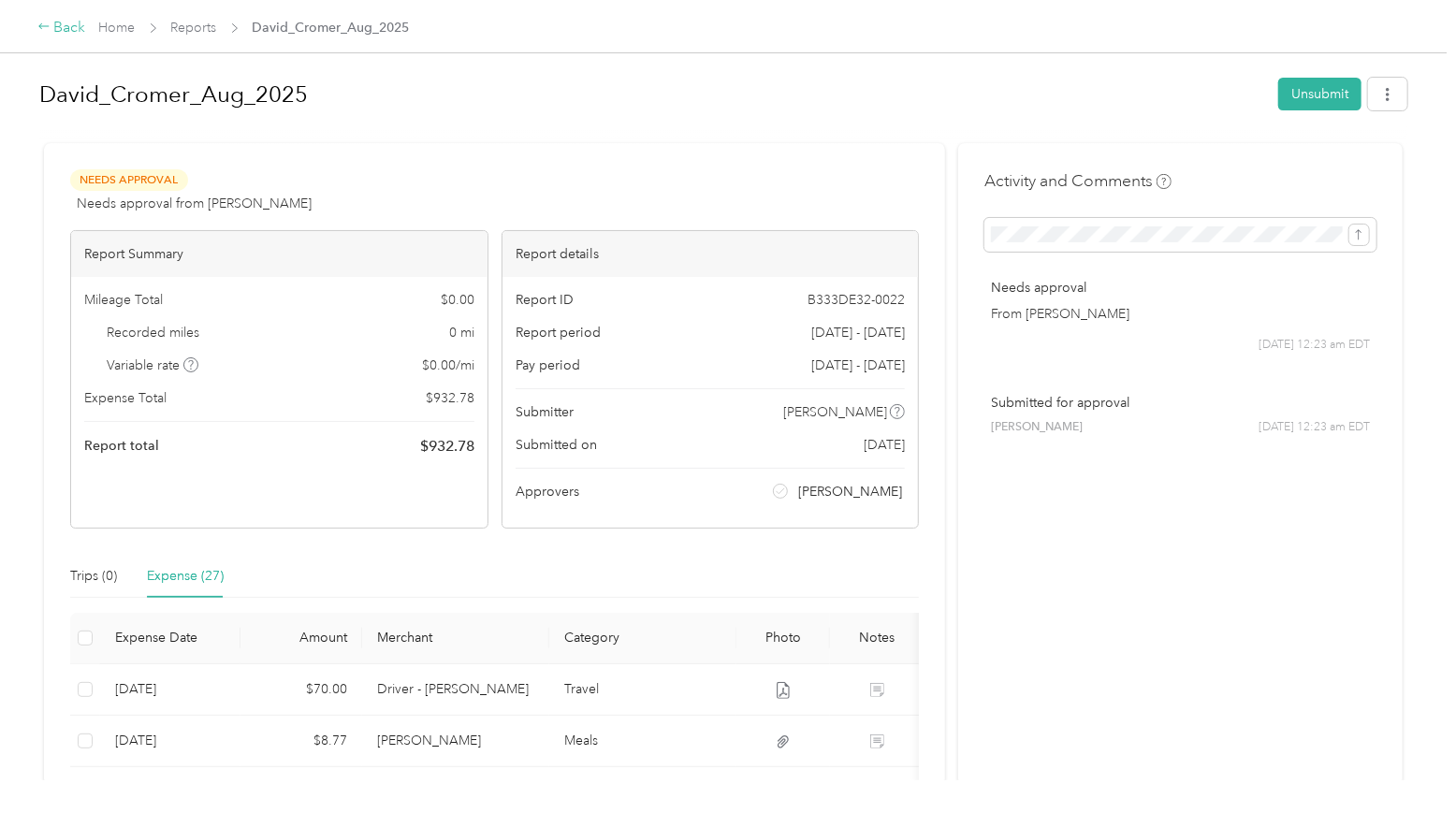
click at [48, 19] on div "Back" at bounding box center [62, 28] width 49 height 23
